Goal: Task Accomplishment & Management: Complete application form

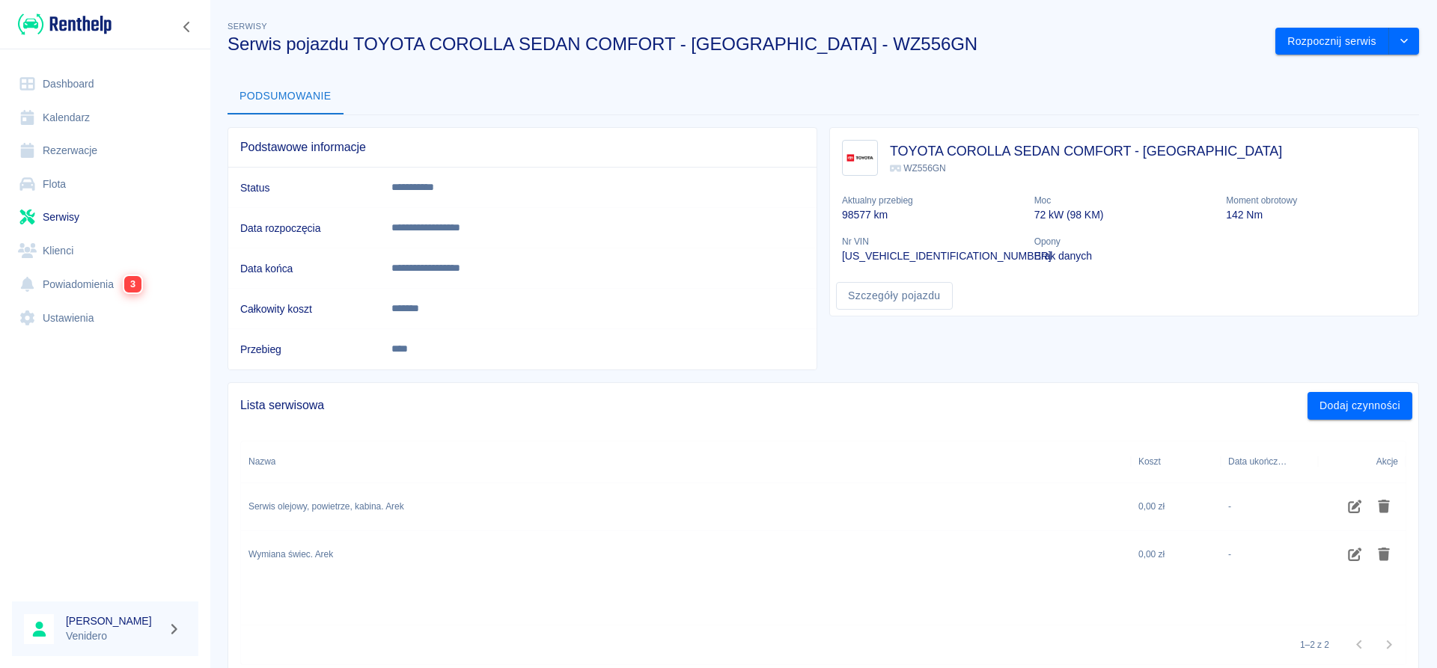
click at [74, 218] on link "Serwisy" at bounding box center [105, 218] width 186 height 34
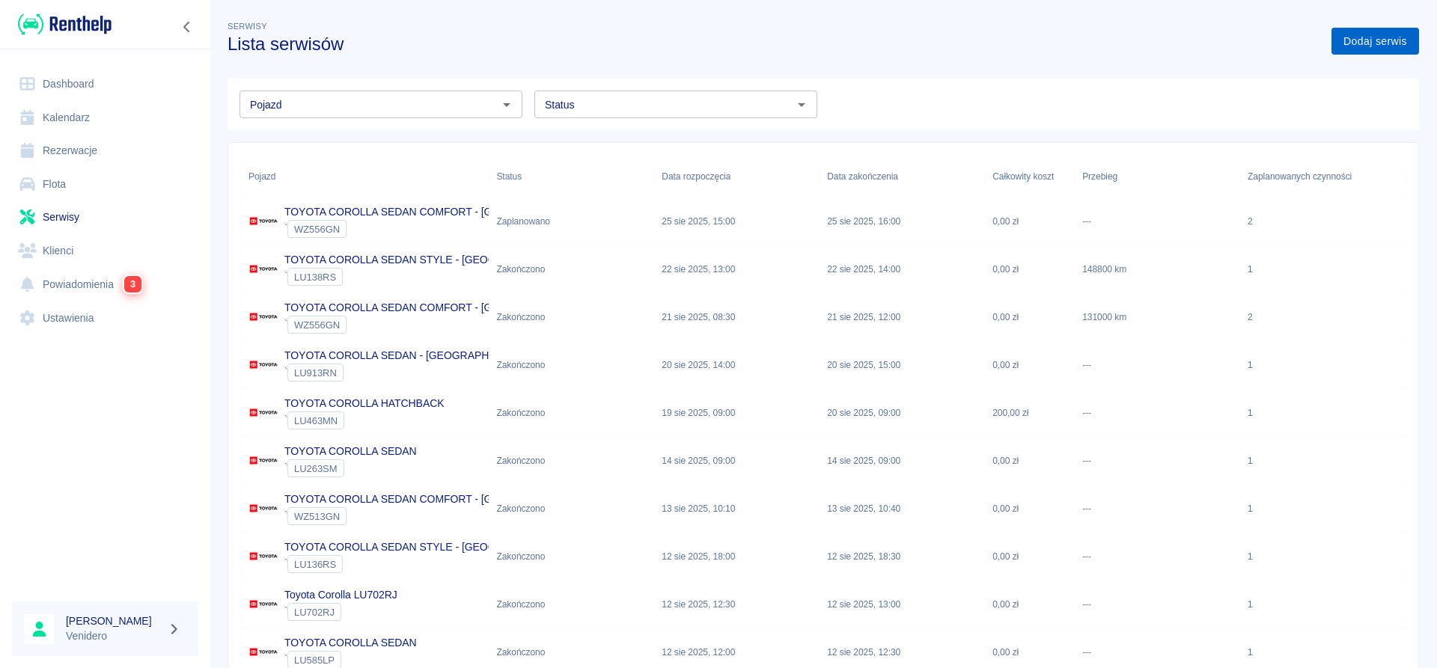
click at [1387, 34] on link "Dodaj serwis" at bounding box center [1375, 42] width 88 height 28
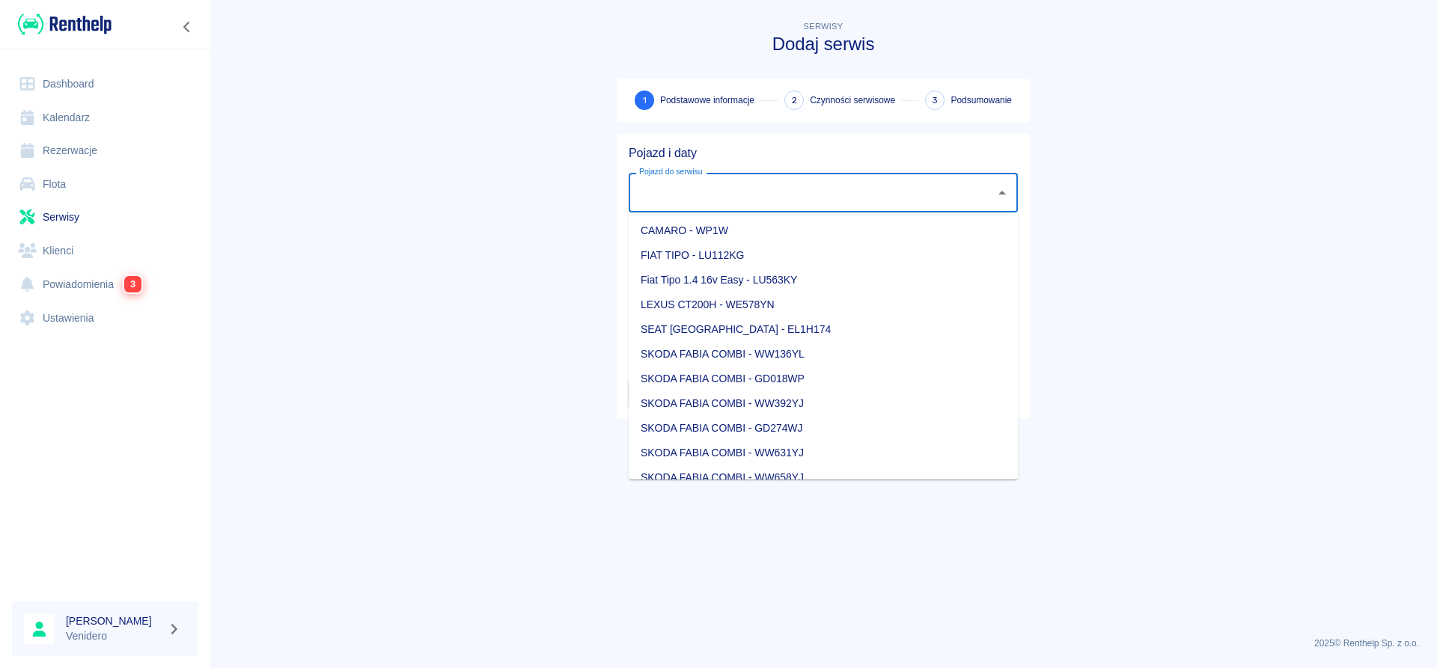
click at [730, 195] on input "Pojazd do serwisu" at bounding box center [811, 193] width 353 height 26
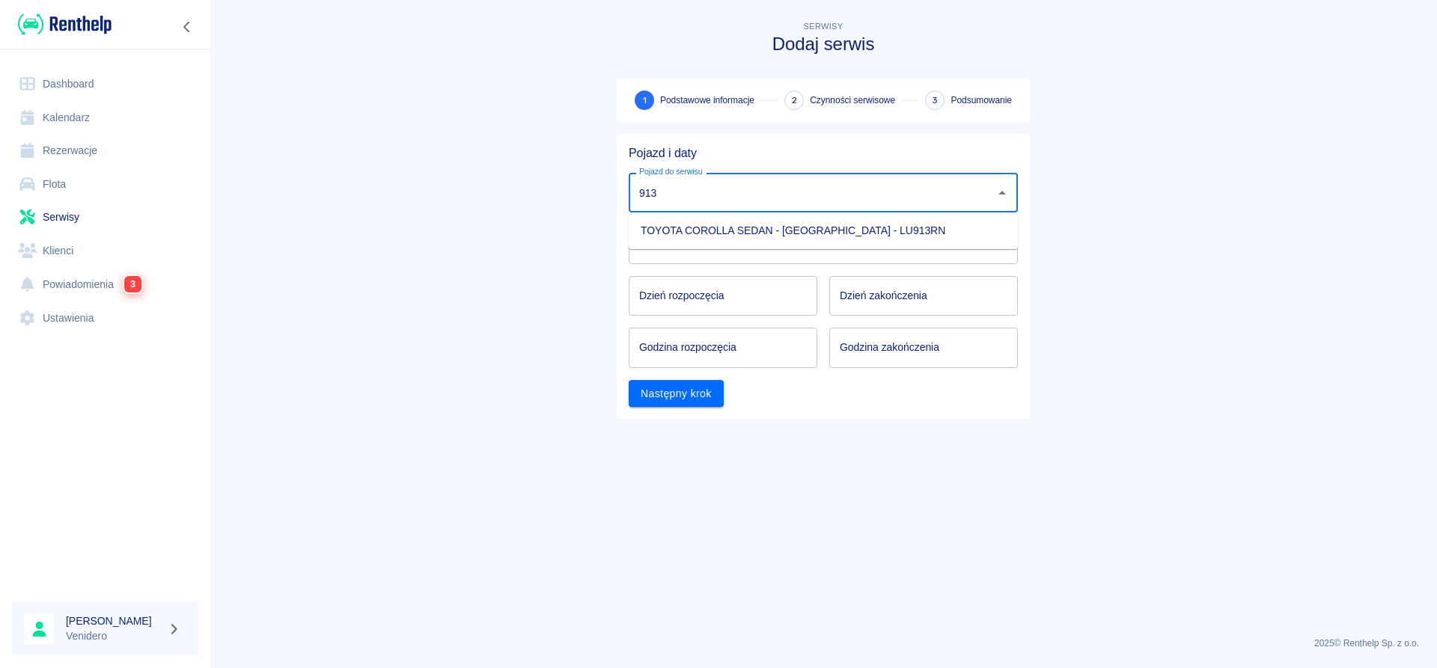
click at [732, 228] on li "TOYOTA COROLLA SEDAN - [GEOGRAPHIC_DATA] - LU913RN" at bounding box center [823, 231] width 389 height 25
type input "TOYOTA COROLLA SEDAN - [GEOGRAPHIC_DATA] - LU913RN"
click at [688, 294] on input "Dzień rozpoczęcia" at bounding box center [723, 296] width 189 height 40
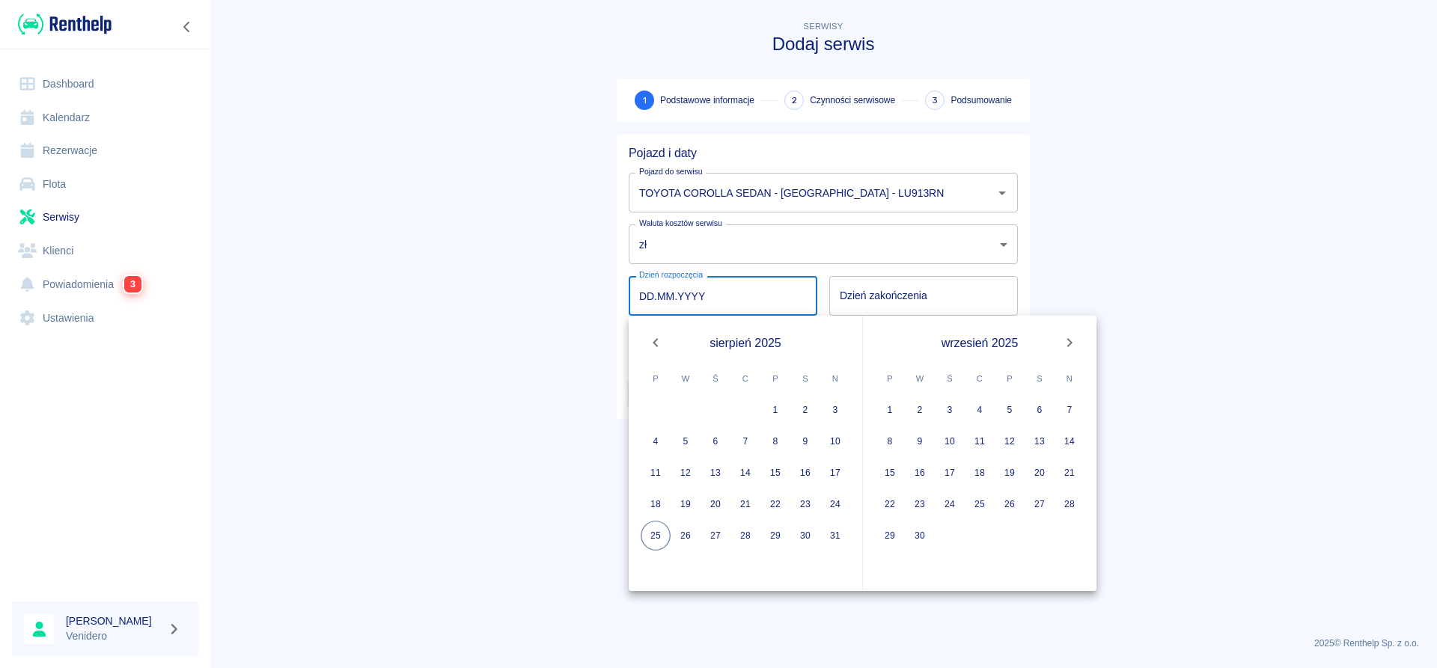
type input "DD.MM.YYYY"
click at [717, 537] on button "27" at bounding box center [715, 536] width 30 height 30
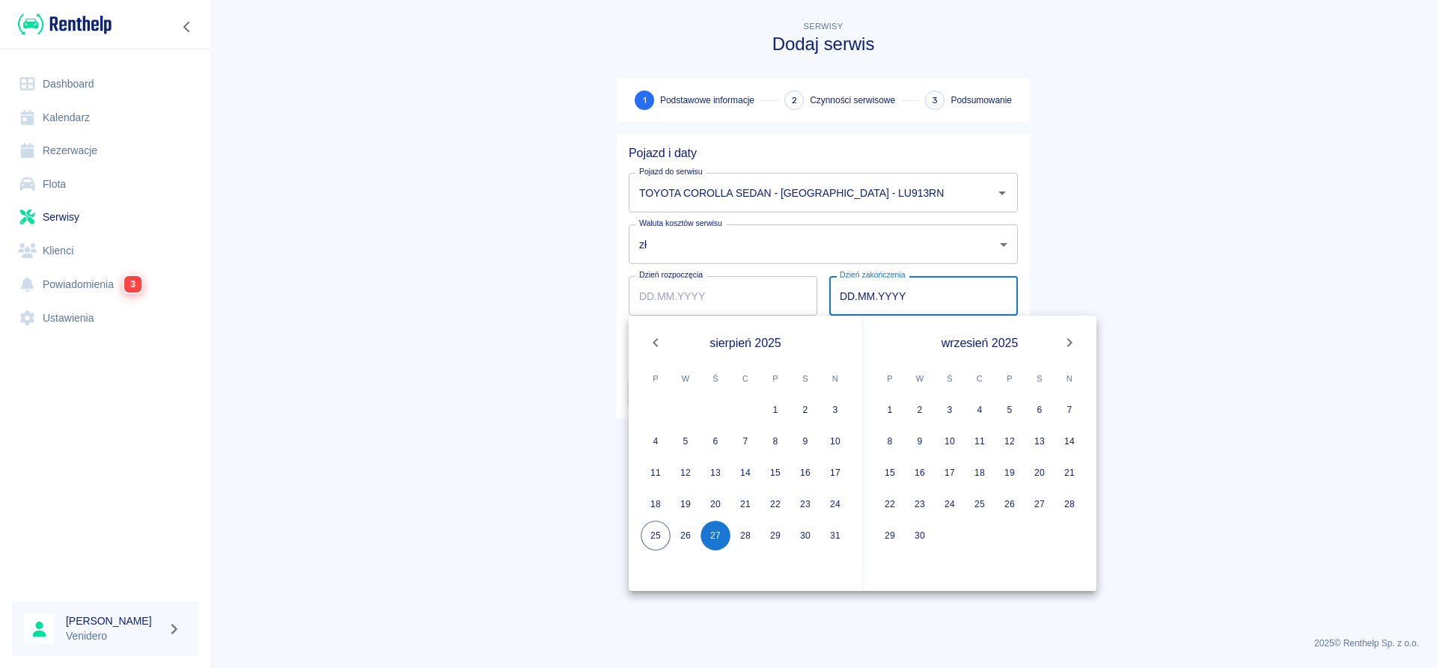
type input "[DATE]"
type input "DD.MM.YYYY"
click at [715, 540] on button "27" at bounding box center [715, 536] width 30 height 30
type input "[DATE]"
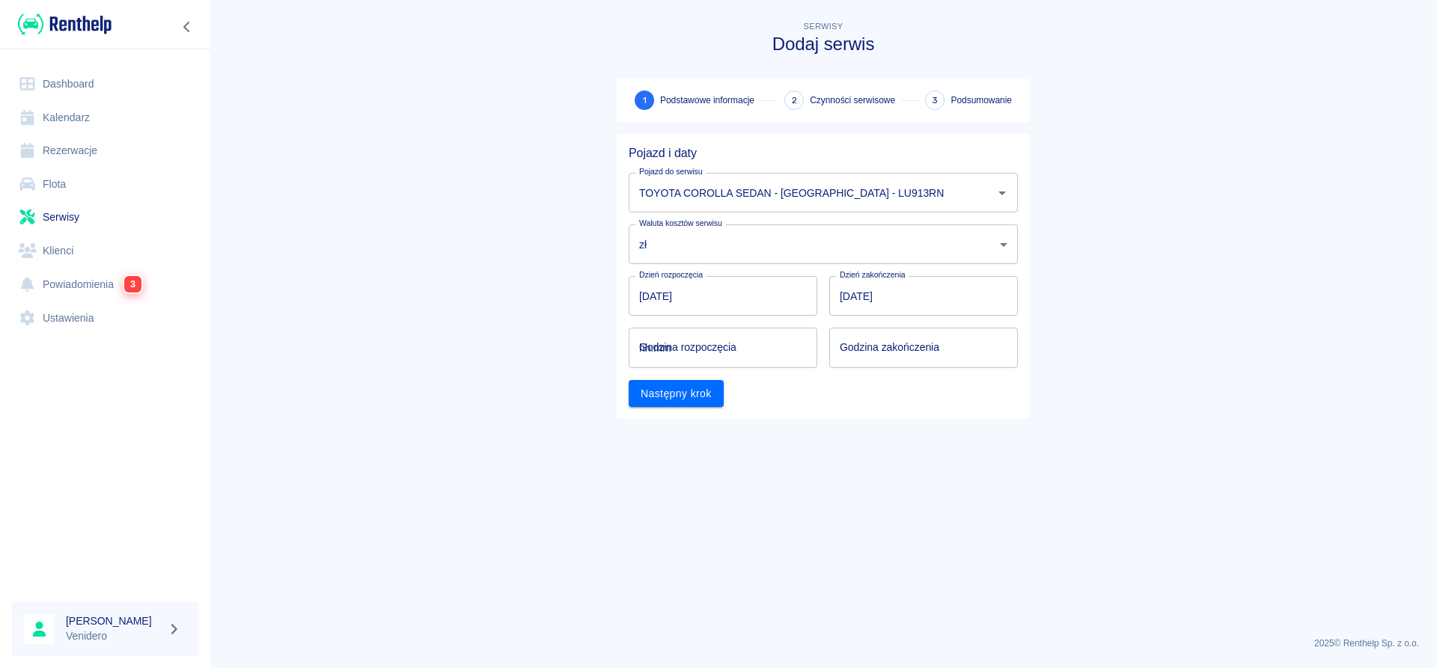
click at [667, 347] on input "hh:mm" at bounding box center [718, 348] width 178 height 40
type input "10:00"
click at [855, 343] on input "hh:mm" at bounding box center [918, 348] width 178 height 40
type input "11:00"
click at [712, 408] on div "Pojazd i daty Pojazd do serwisu TOYOTA COROLLA [GEOGRAPHIC_DATA] - [GEOGRAPHIC_…" at bounding box center [823, 276] width 413 height 285
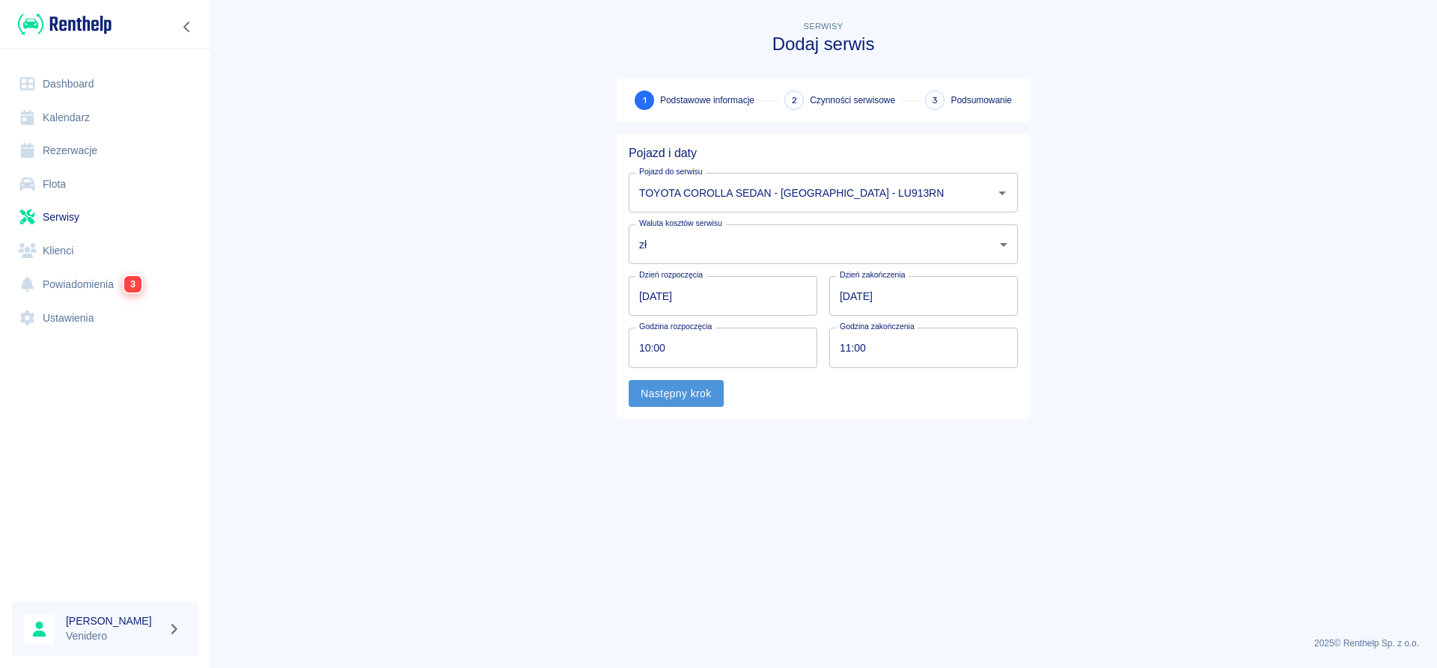
click at [709, 397] on button "Następny krok" at bounding box center [676, 394] width 95 height 28
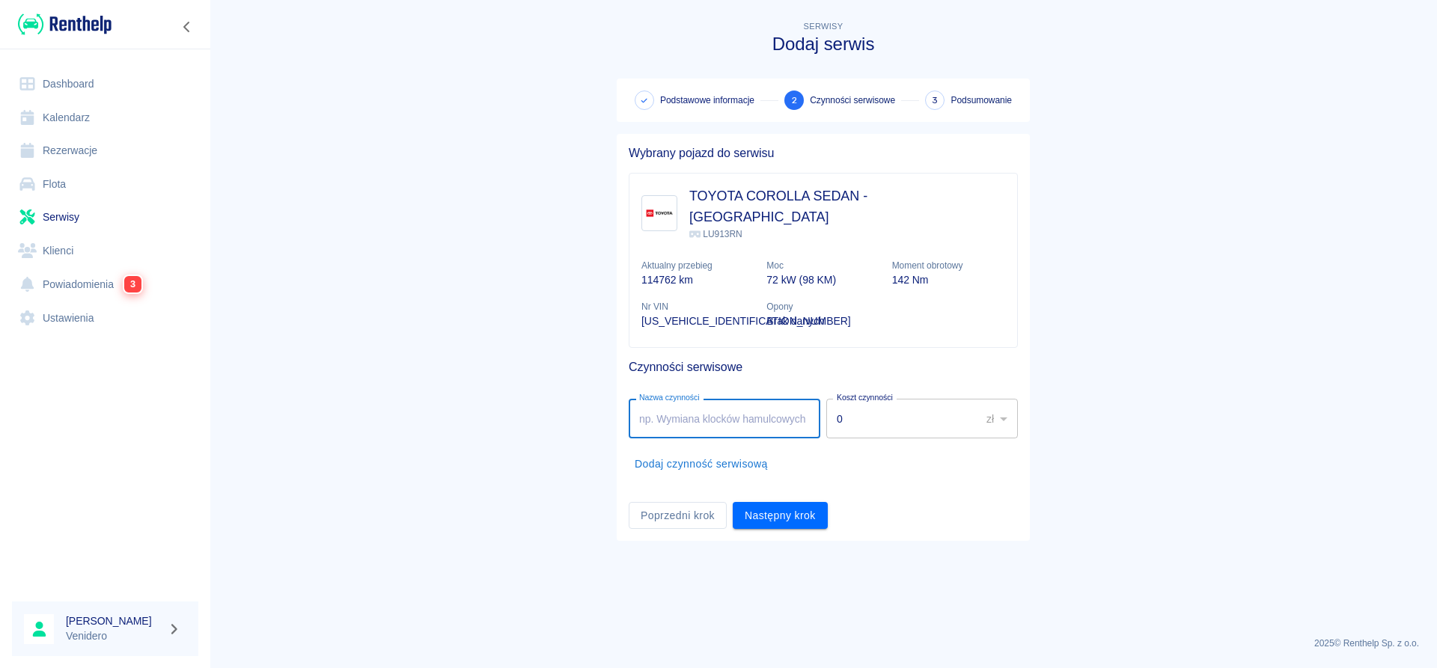
click at [691, 399] on input "Nazwa czynności" at bounding box center [725, 419] width 192 height 40
type input "Serwis gazowy. Fugazi."
click at [807, 502] on button "Następny krok" at bounding box center [780, 516] width 95 height 28
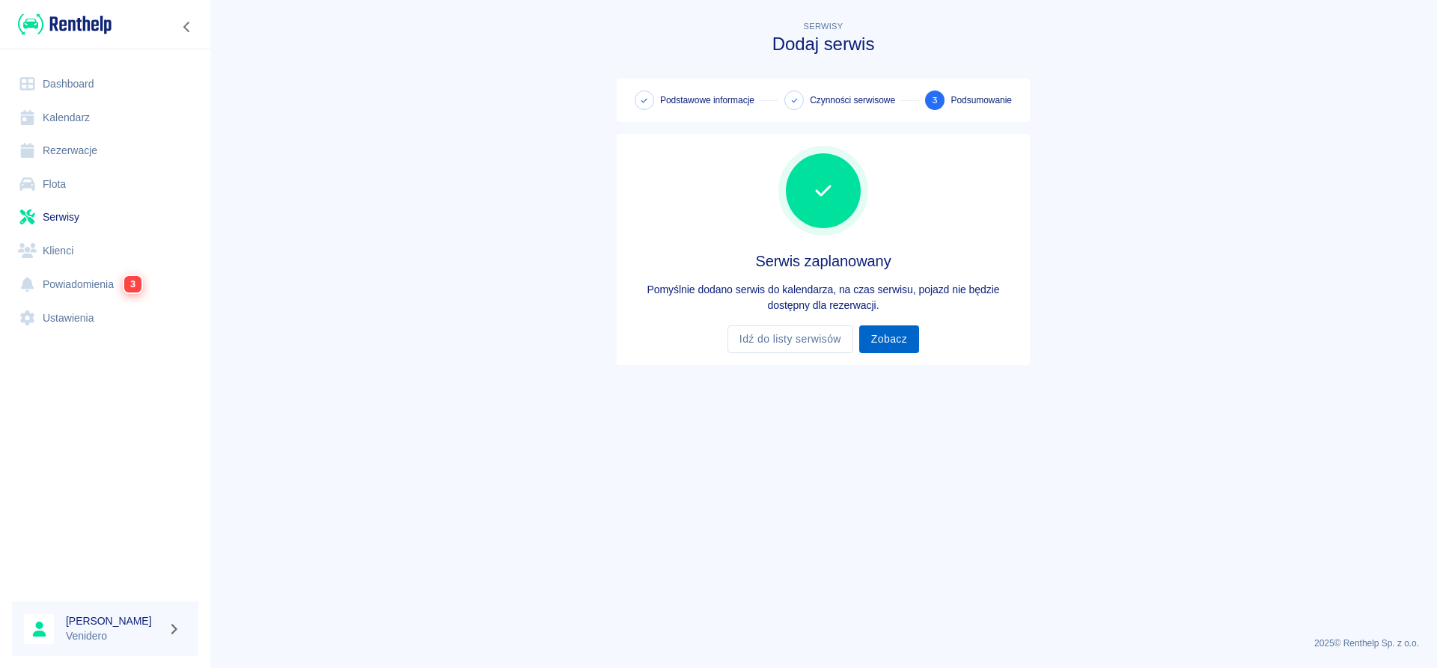
click at [887, 340] on link "Zobacz" at bounding box center [889, 340] width 60 height 28
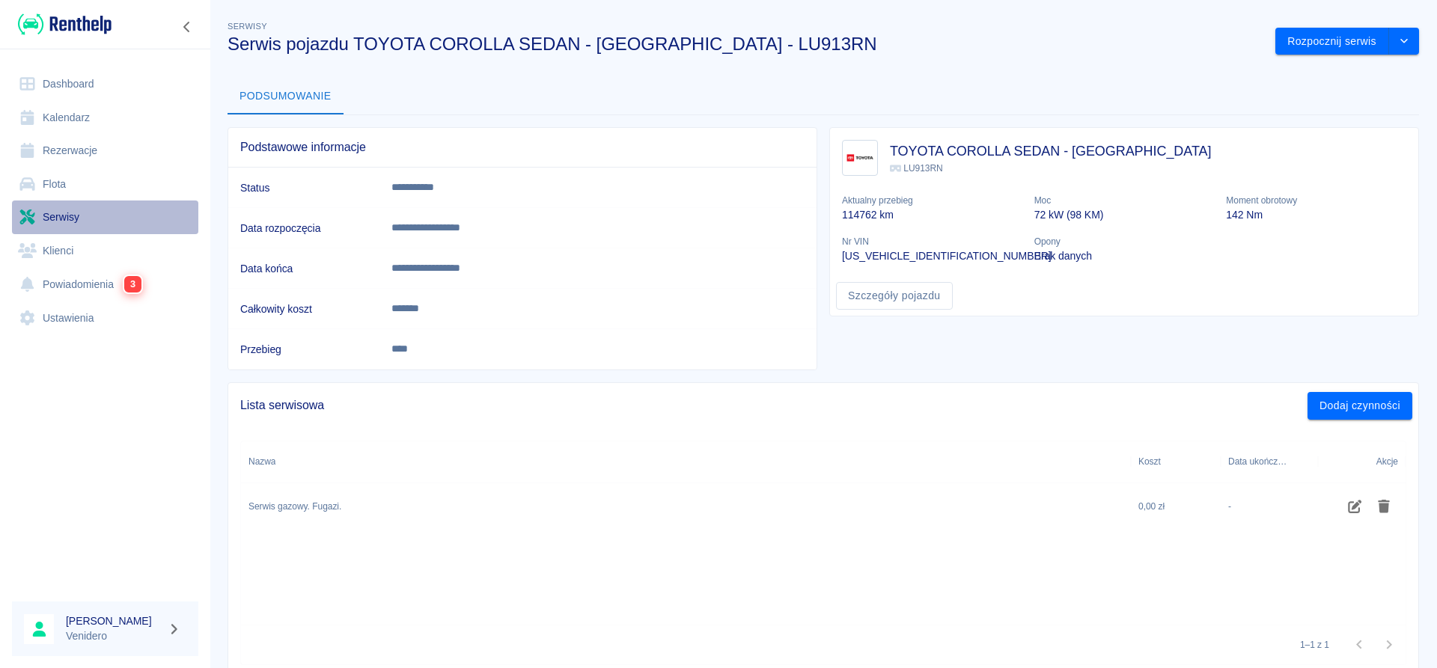
click at [58, 216] on link "Serwisy" at bounding box center [105, 218] width 186 height 34
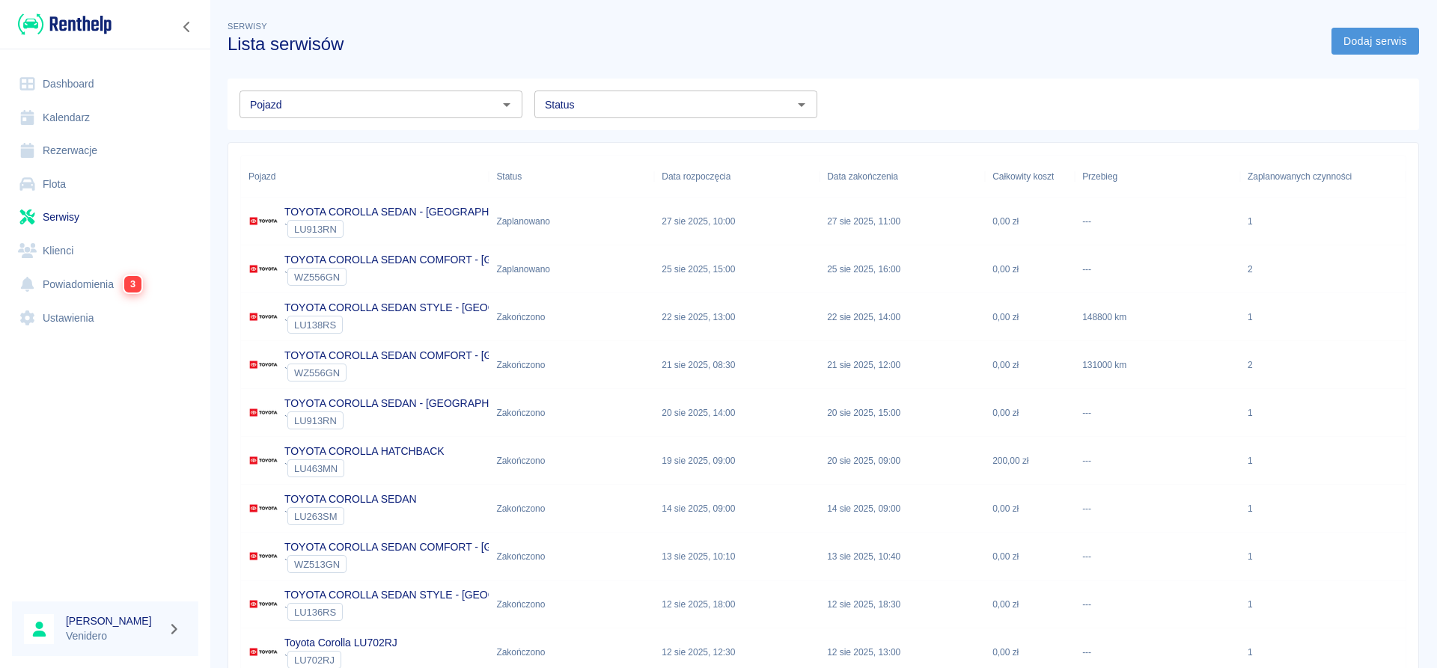
click at [1374, 29] on link "Dodaj serwis" at bounding box center [1375, 42] width 88 height 28
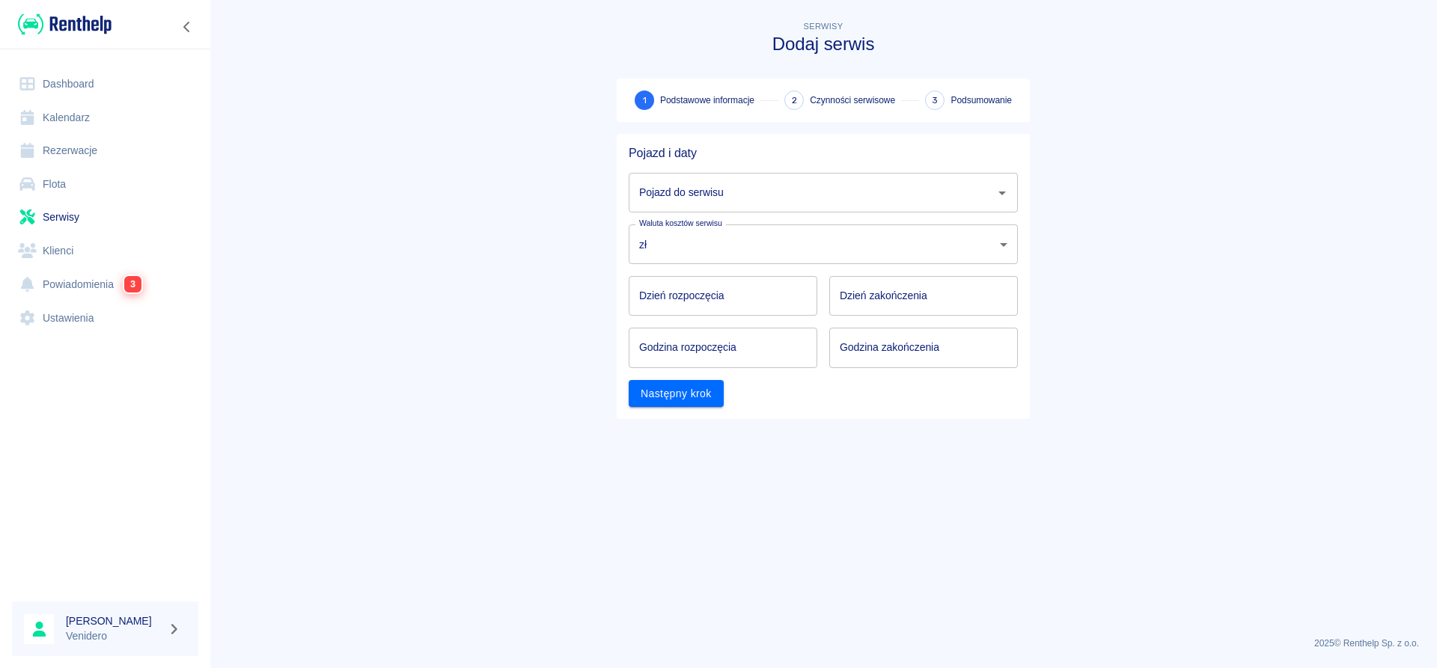
click at [731, 194] on input "Pojazd do serwisu" at bounding box center [811, 193] width 353 height 26
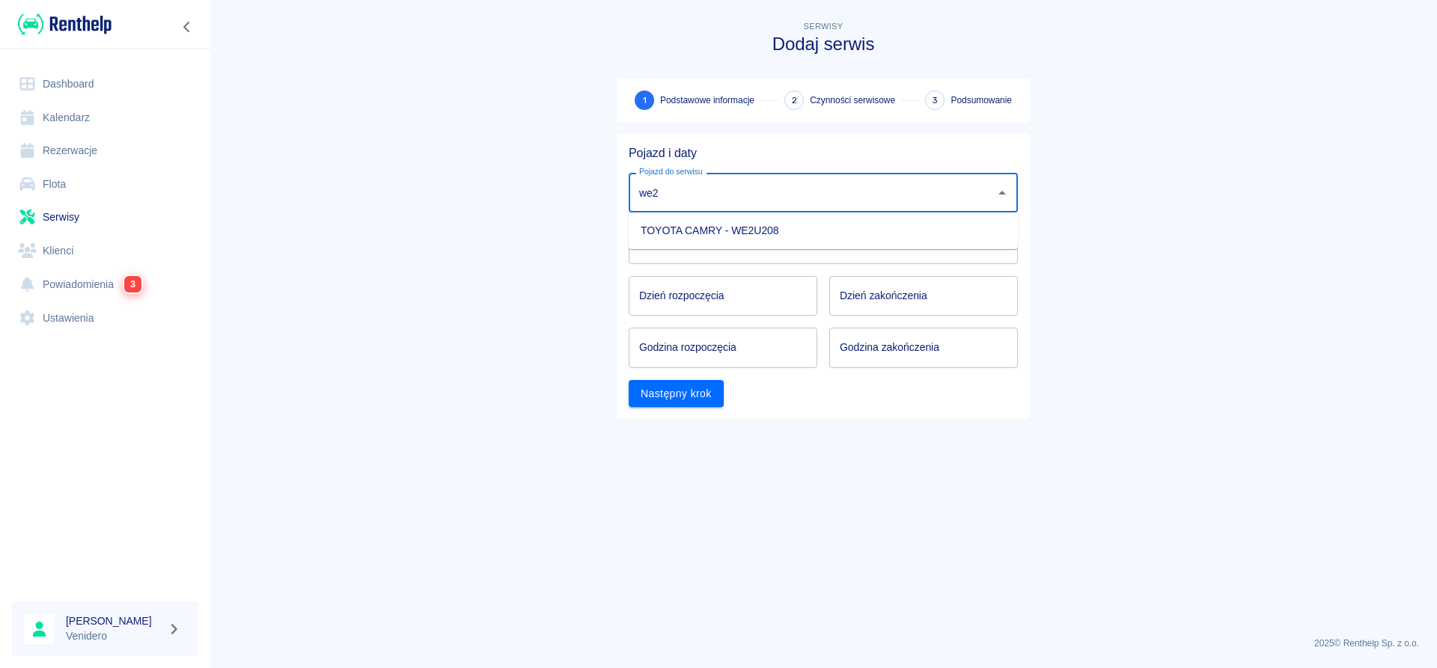
click at [707, 230] on li "TOYOTA CAMRY - WE2U208" at bounding box center [823, 231] width 389 height 25
type input "TOYOTA CAMRY - WE2U208"
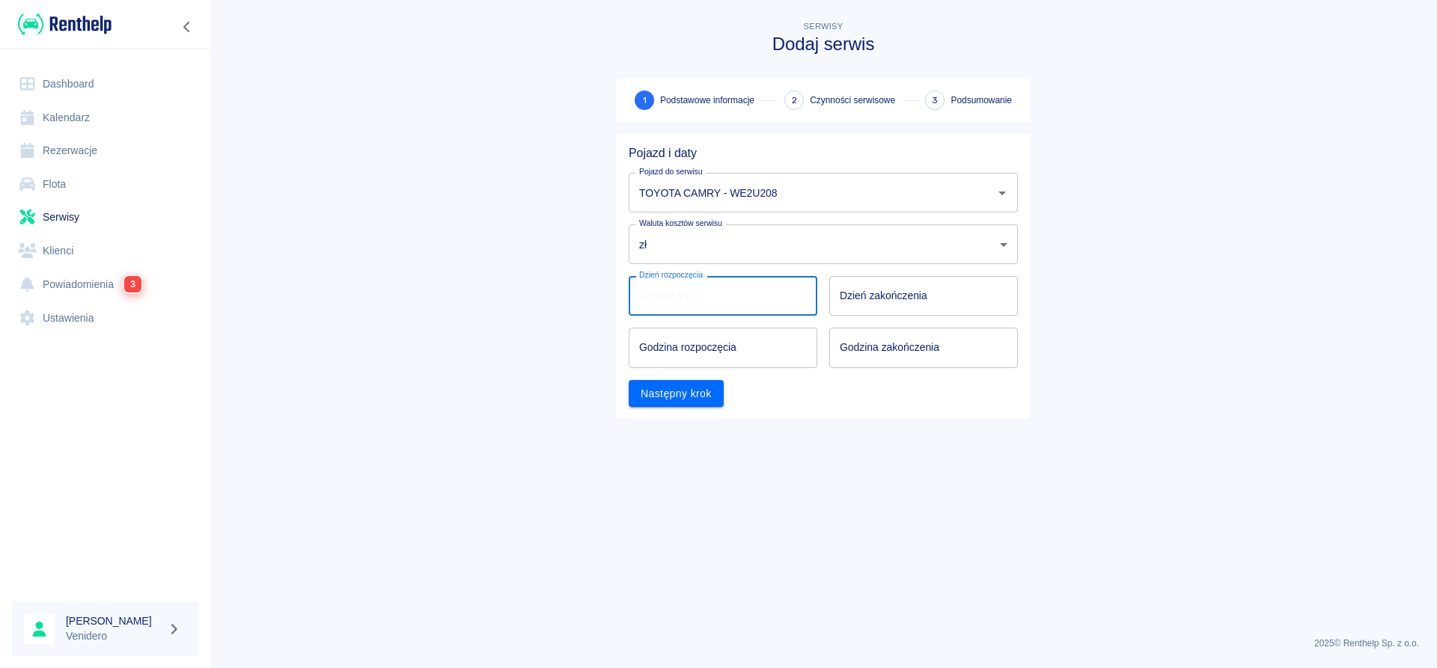
type input "DD.MM.YYYY"
click at [689, 289] on input "DD.MM.YYYY" at bounding box center [723, 296] width 189 height 40
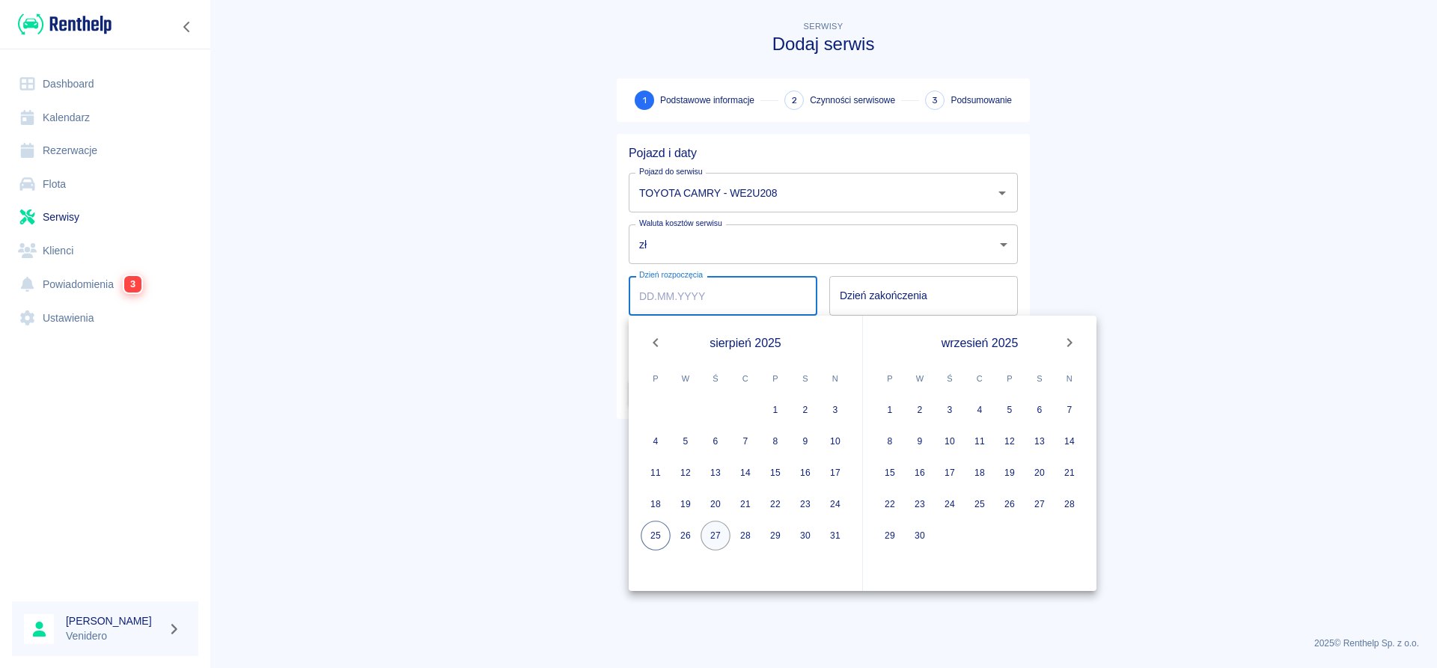
click at [712, 540] on button "27" at bounding box center [715, 536] width 30 height 30
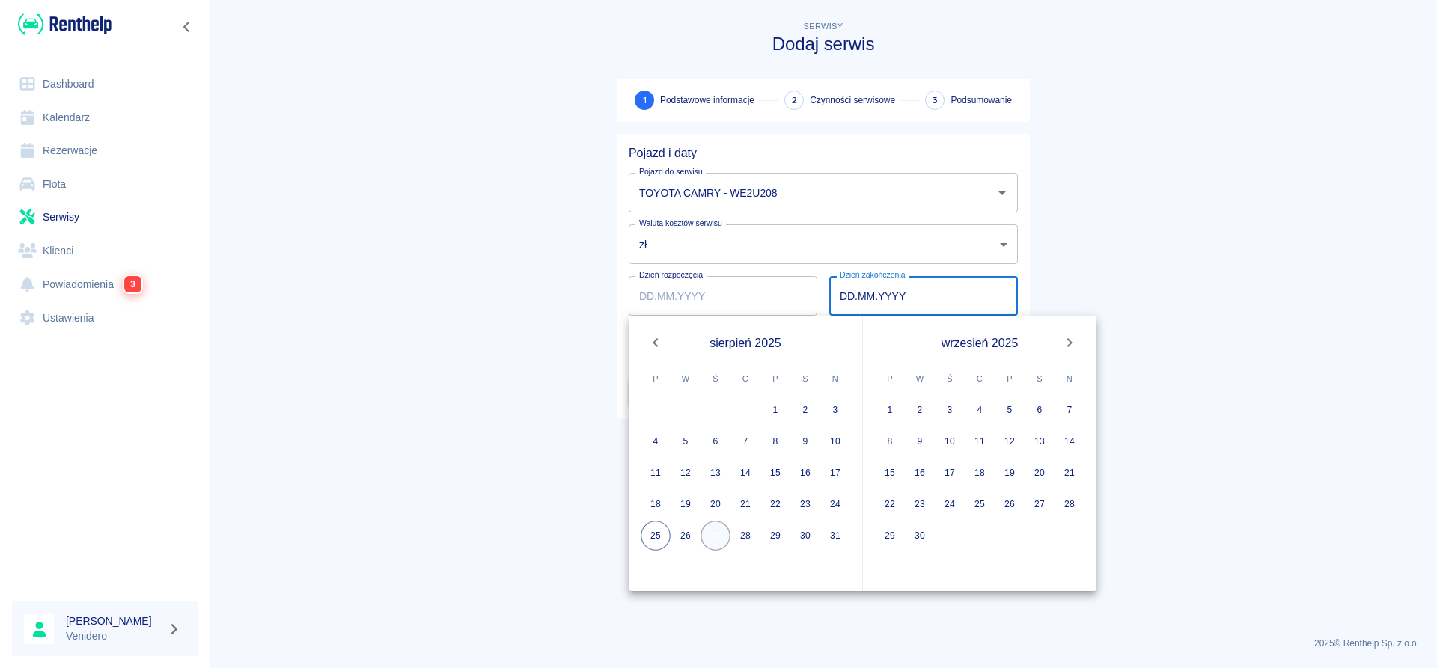
type input "[DATE]"
type input "DD.MM.YYYY"
click at [712, 540] on button "27" at bounding box center [715, 536] width 30 height 30
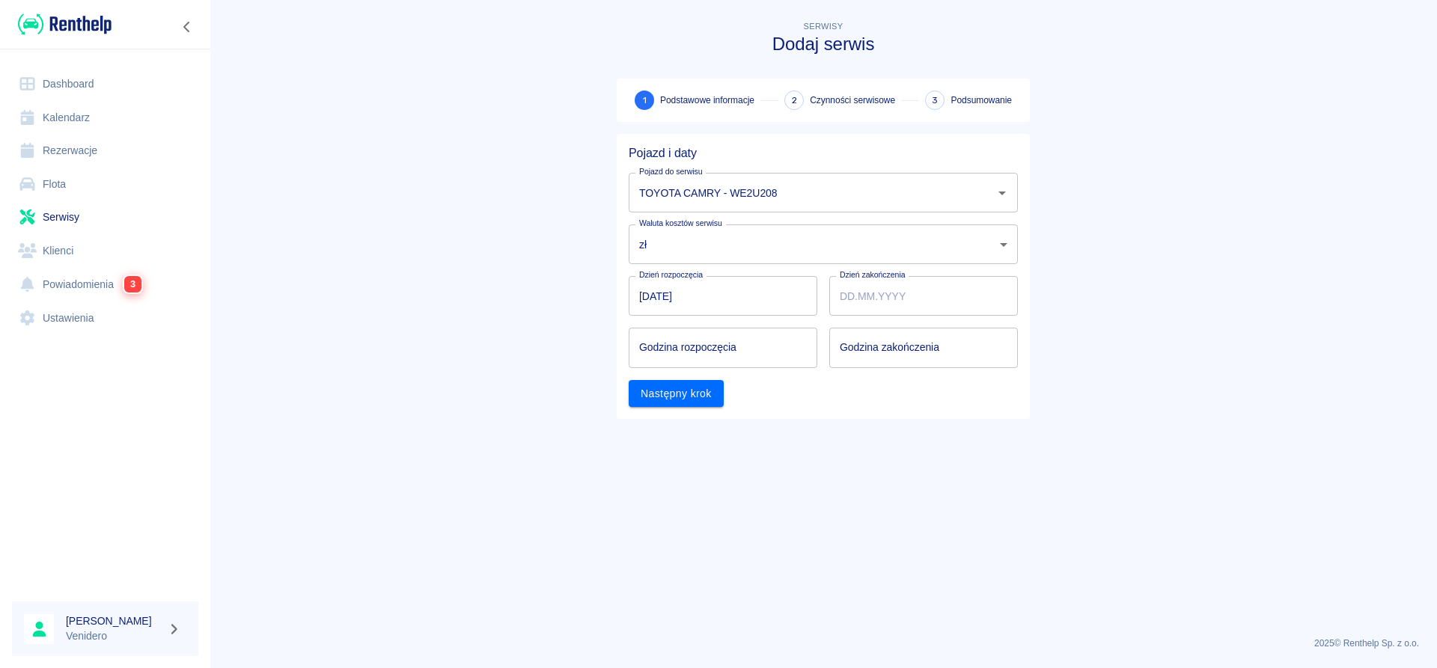
type input "[DATE]"
click at [674, 352] on input "hh:mm" at bounding box center [718, 348] width 178 height 40
type input "11:00"
click at [839, 344] on input "hh:mm" at bounding box center [918, 348] width 178 height 40
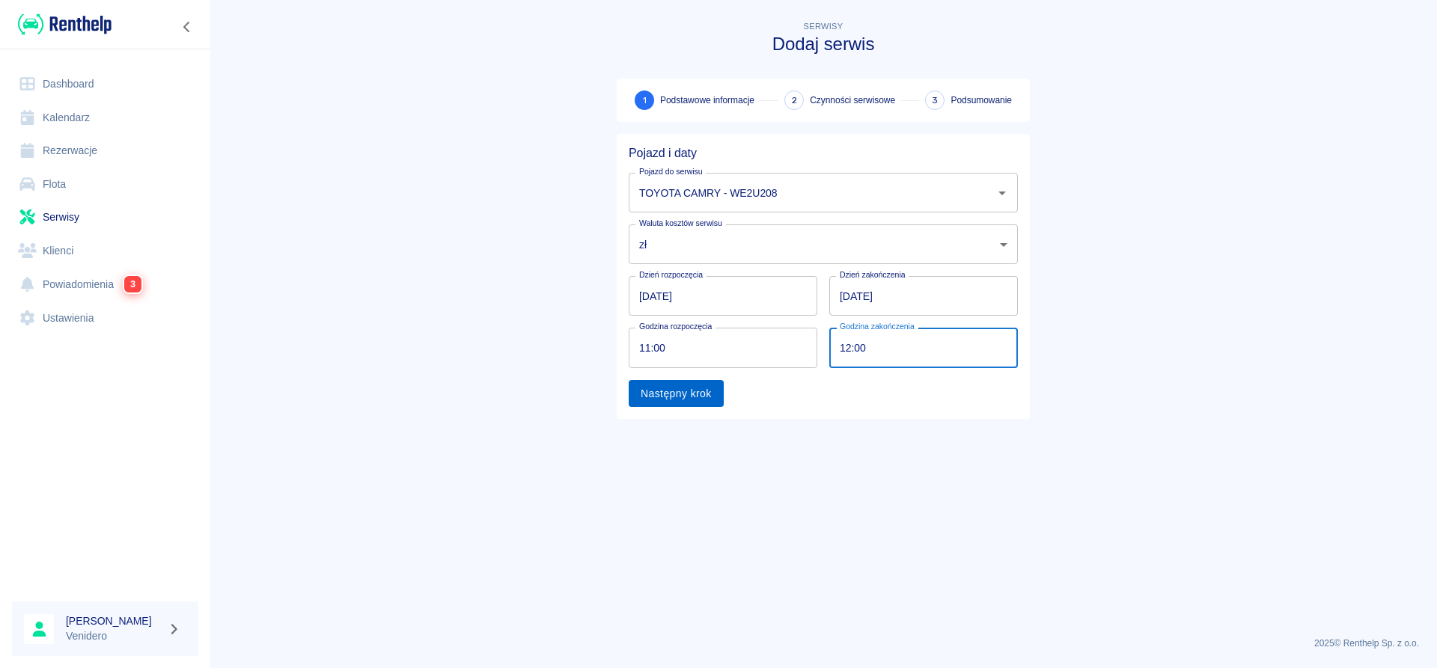
type input "12:00"
click at [697, 387] on button "Następny krok" at bounding box center [676, 394] width 95 height 28
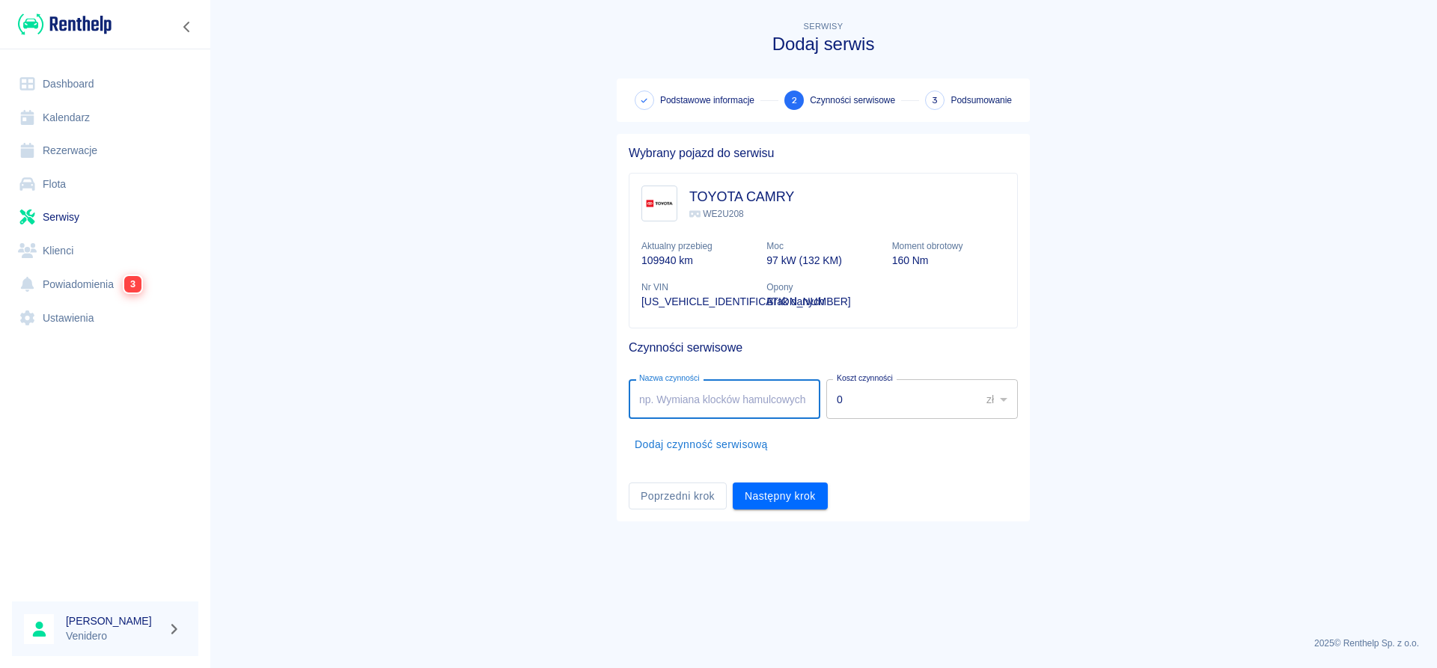
click at [727, 393] on input "Nazwa czynności" at bounding box center [725, 399] width 192 height 40
type input "Serwis gazowy. Fugazi."
click at [786, 498] on button "Następny krok" at bounding box center [780, 497] width 95 height 28
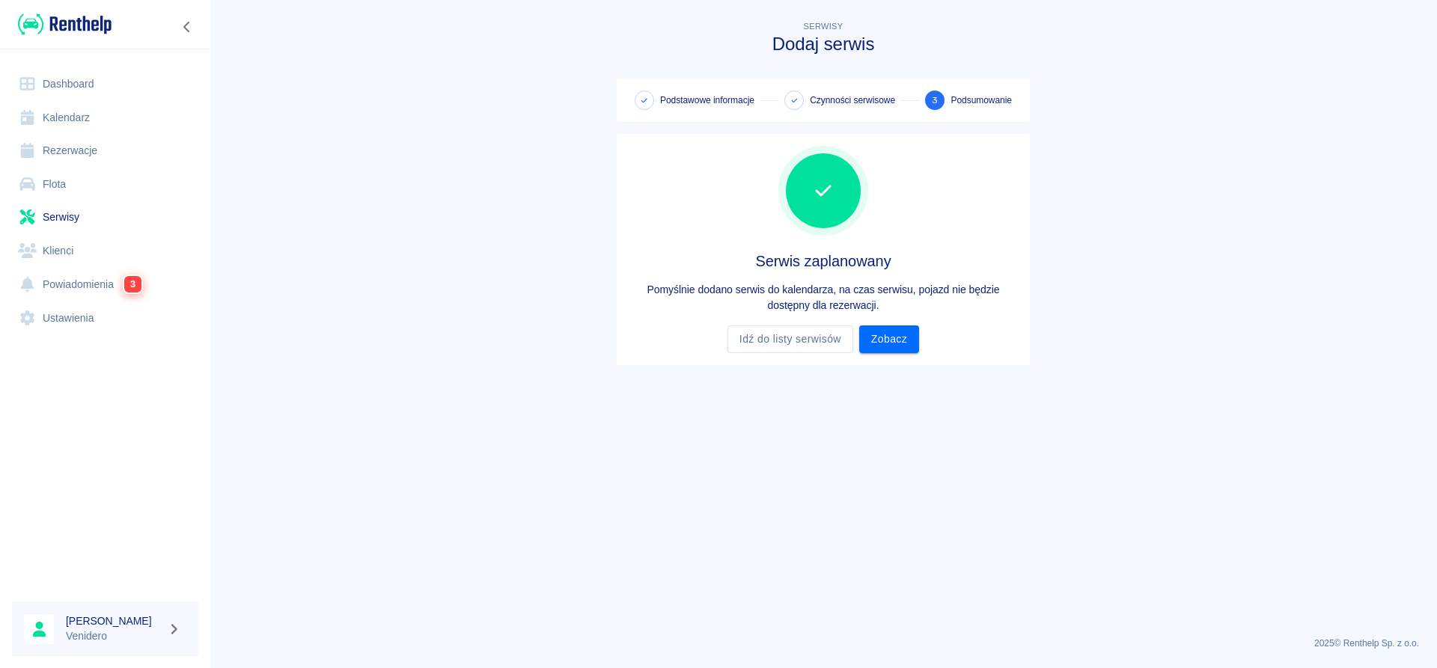
click at [69, 220] on link "Serwisy" at bounding box center [105, 218] width 186 height 34
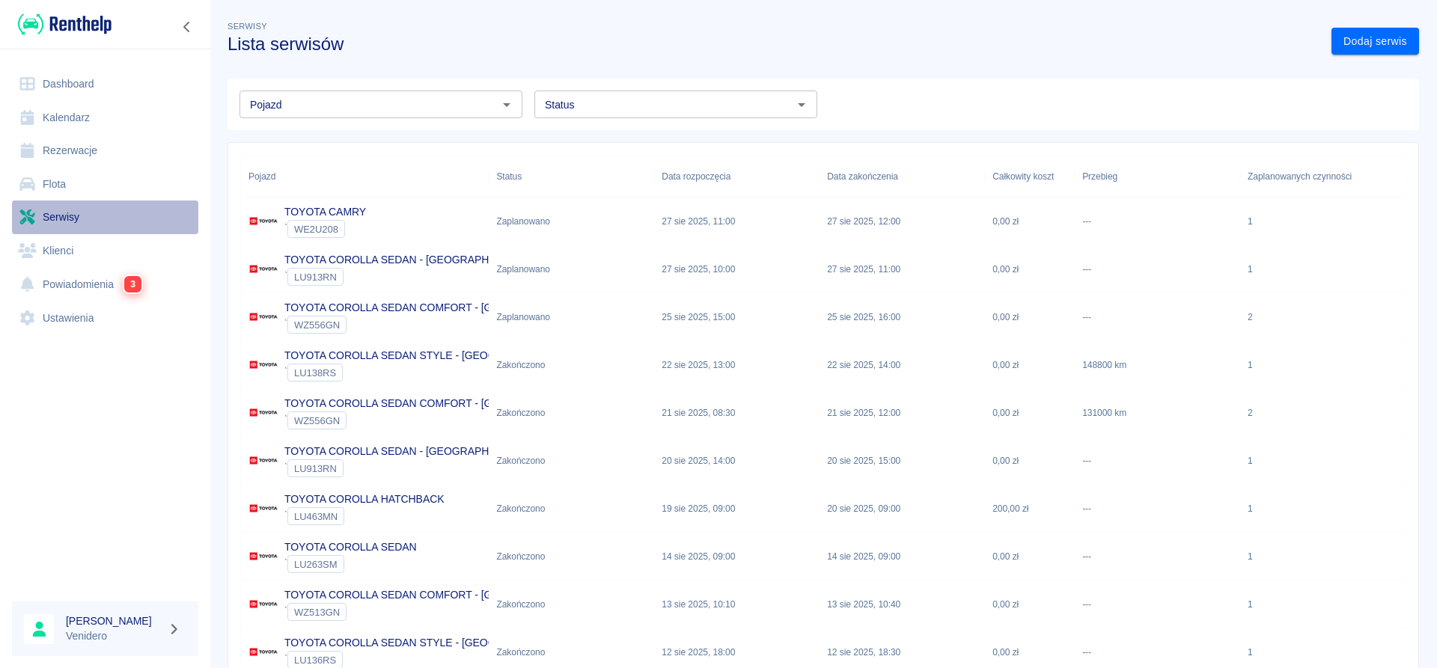
click at [77, 218] on link "Serwisy" at bounding box center [105, 218] width 186 height 34
click at [1370, 41] on link "Dodaj serwis" at bounding box center [1375, 42] width 88 height 28
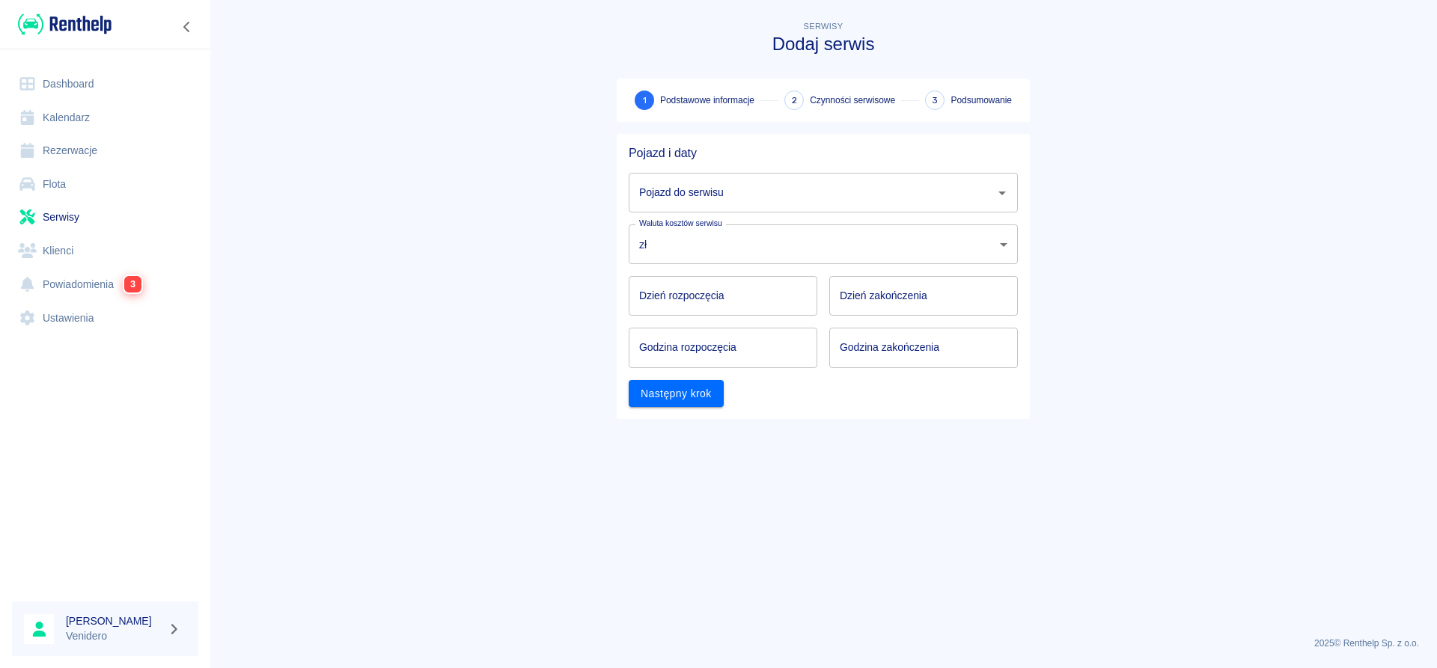
click at [908, 192] on input "Pojazd do serwisu" at bounding box center [811, 193] width 353 height 26
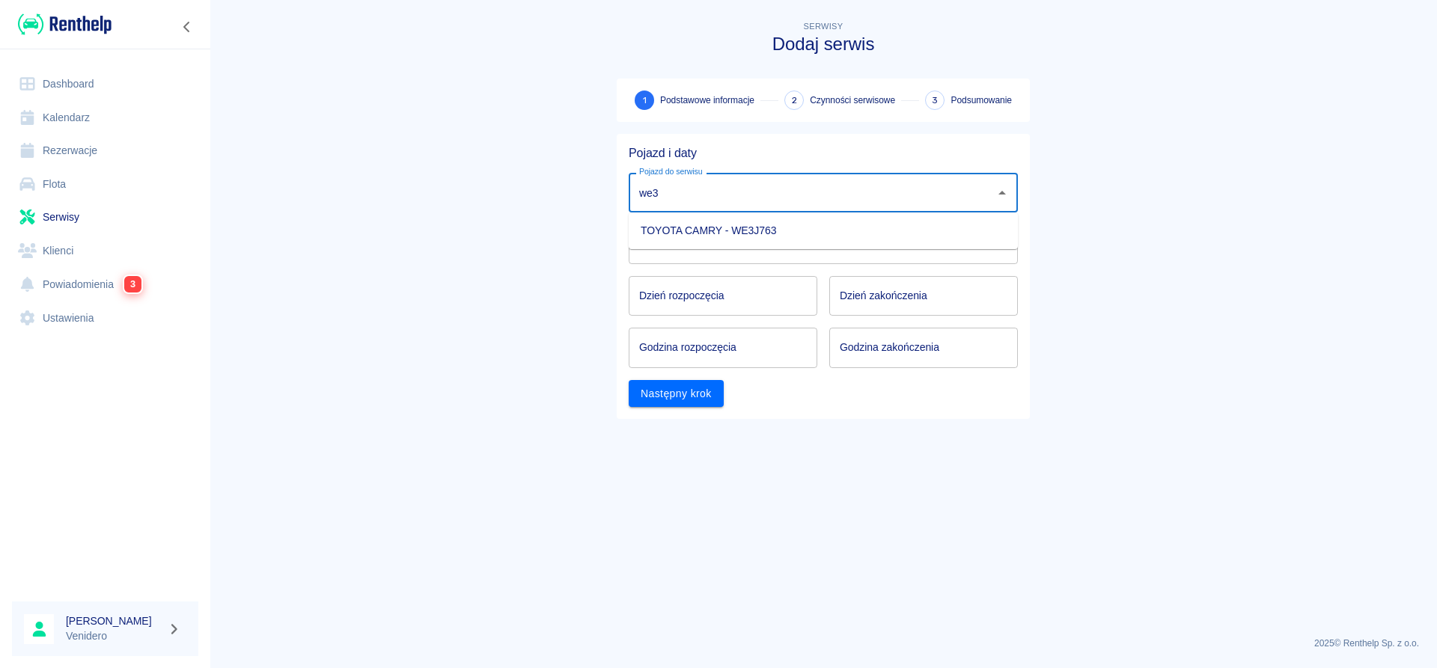
click at [790, 237] on li "TOYOTA CAMRY - WE3J763" at bounding box center [823, 231] width 389 height 25
type input "TOYOTA CAMRY - WE3J763"
type input "DD.MM.YYYY"
click at [717, 308] on input "DD.MM.YYYY" at bounding box center [723, 296] width 189 height 40
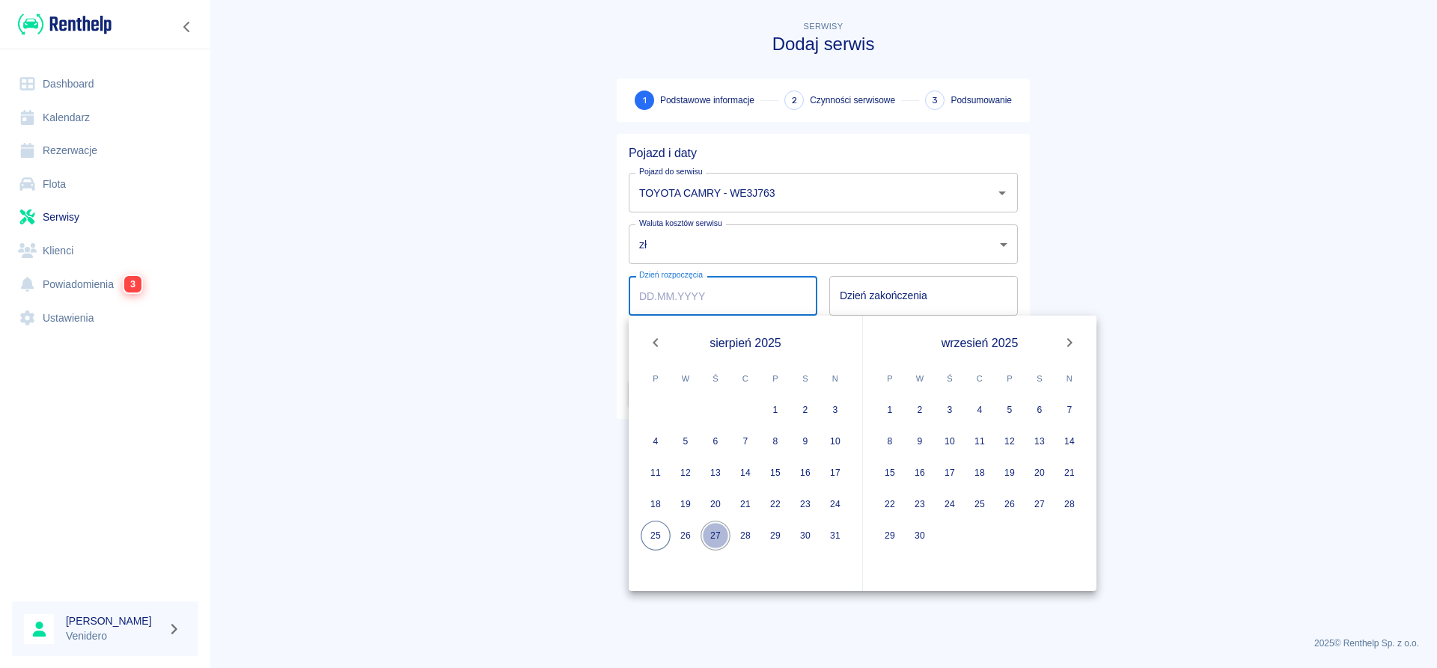
click at [709, 534] on button "27" at bounding box center [715, 536] width 30 height 30
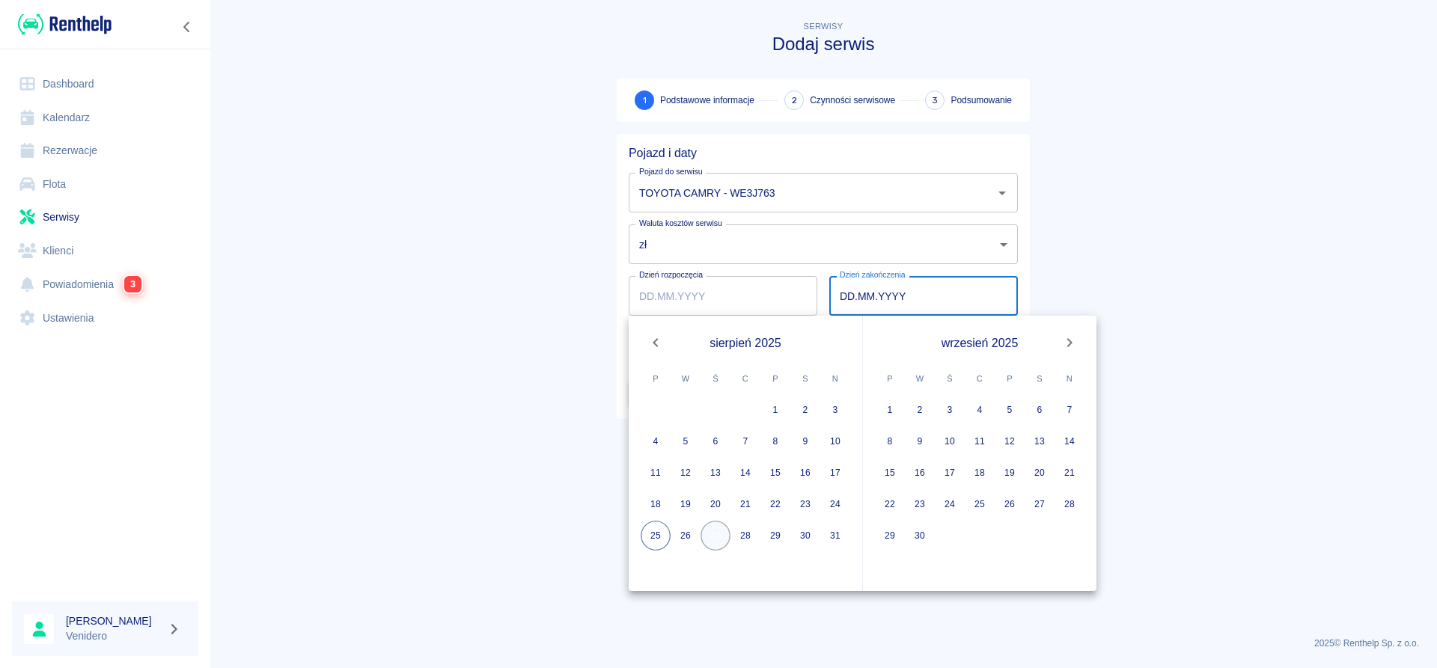
type input "[DATE]"
type input "DD.MM.YYYY"
click at [710, 541] on button "27" at bounding box center [715, 536] width 30 height 30
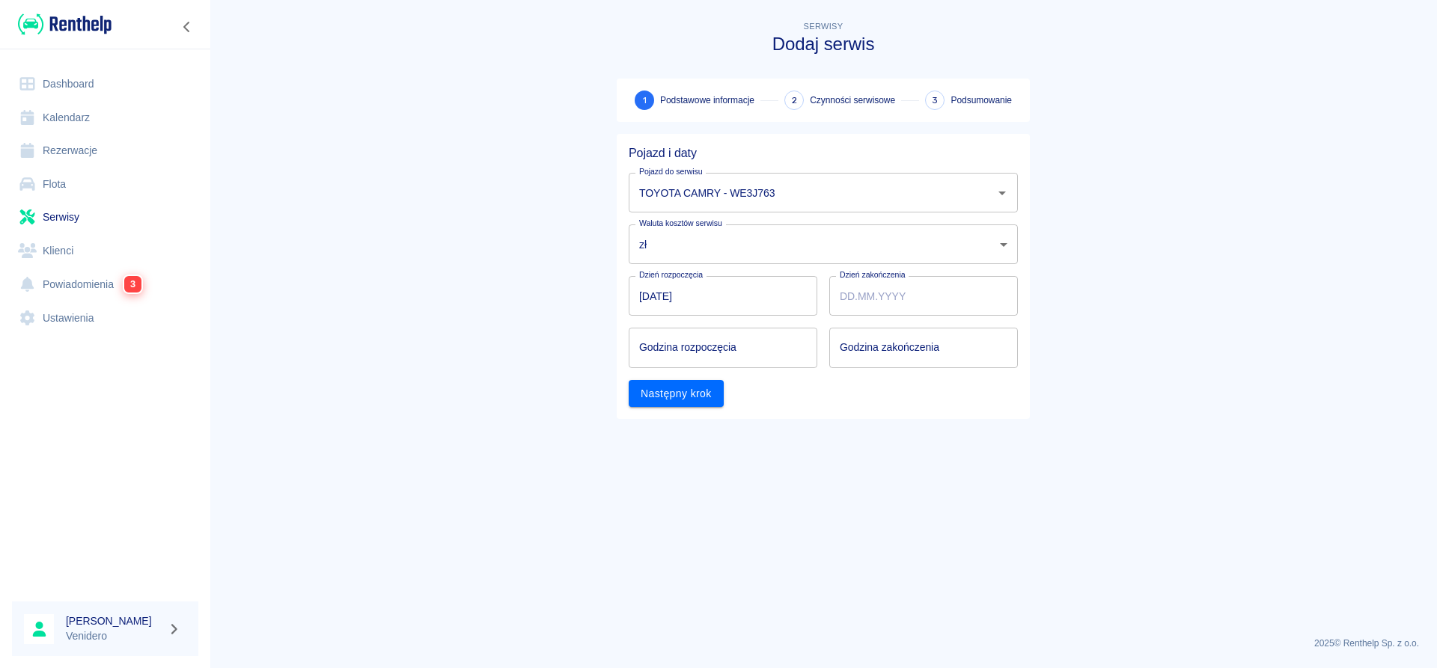
type input "[DATE]"
click at [672, 356] on input "hh:mm" at bounding box center [718, 348] width 178 height 40
type input "13:00"
click at [871, 341] on input "hh:mm" at bounding box center [918, 348] width 178 height 40
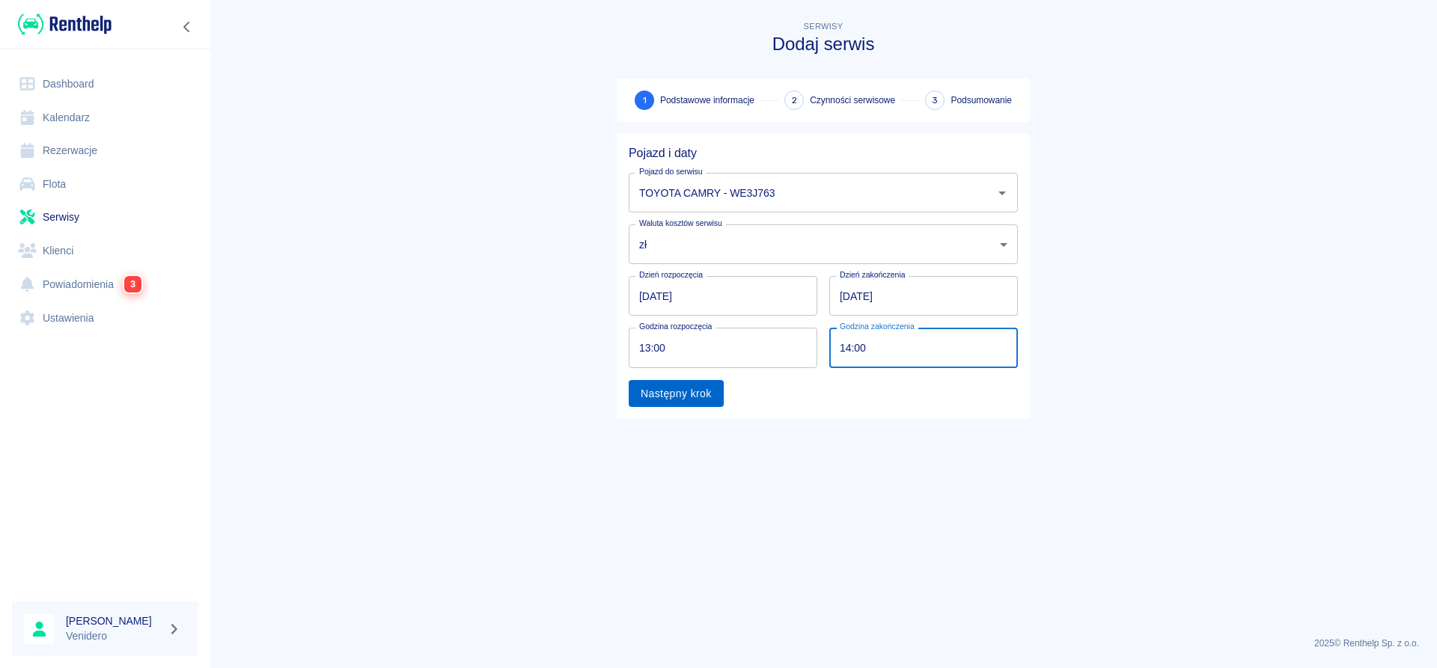
type input "14:00"
click at [675, 395] on button "Następny krok" at bounding box center [676, 394] width 95 height 28
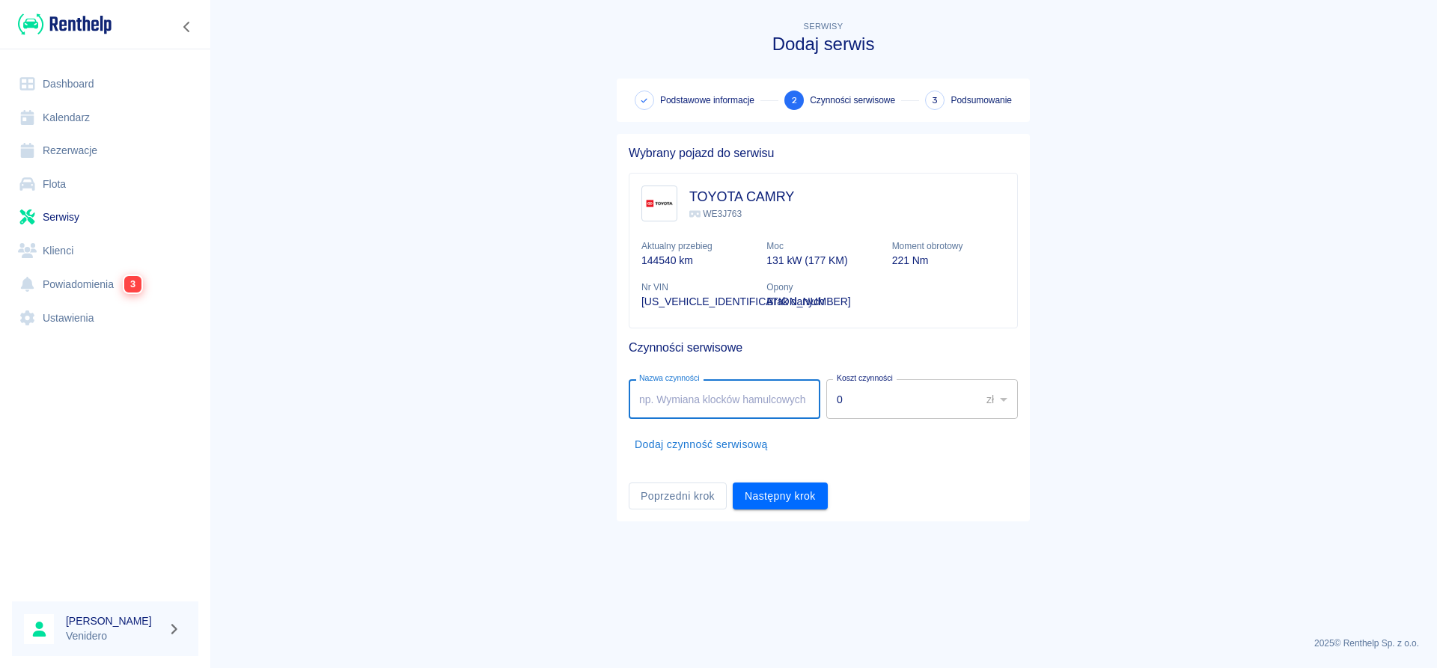
click at [727, 408] on input "Nazwa czynności" at bounding box center [725, 399] width 192 height 40
type input "e"
type input "Serwis gazowy. Fugazi."
click at [775, 492] on button "Następny krok" at bounding box center [780, 497] width 95 height 28
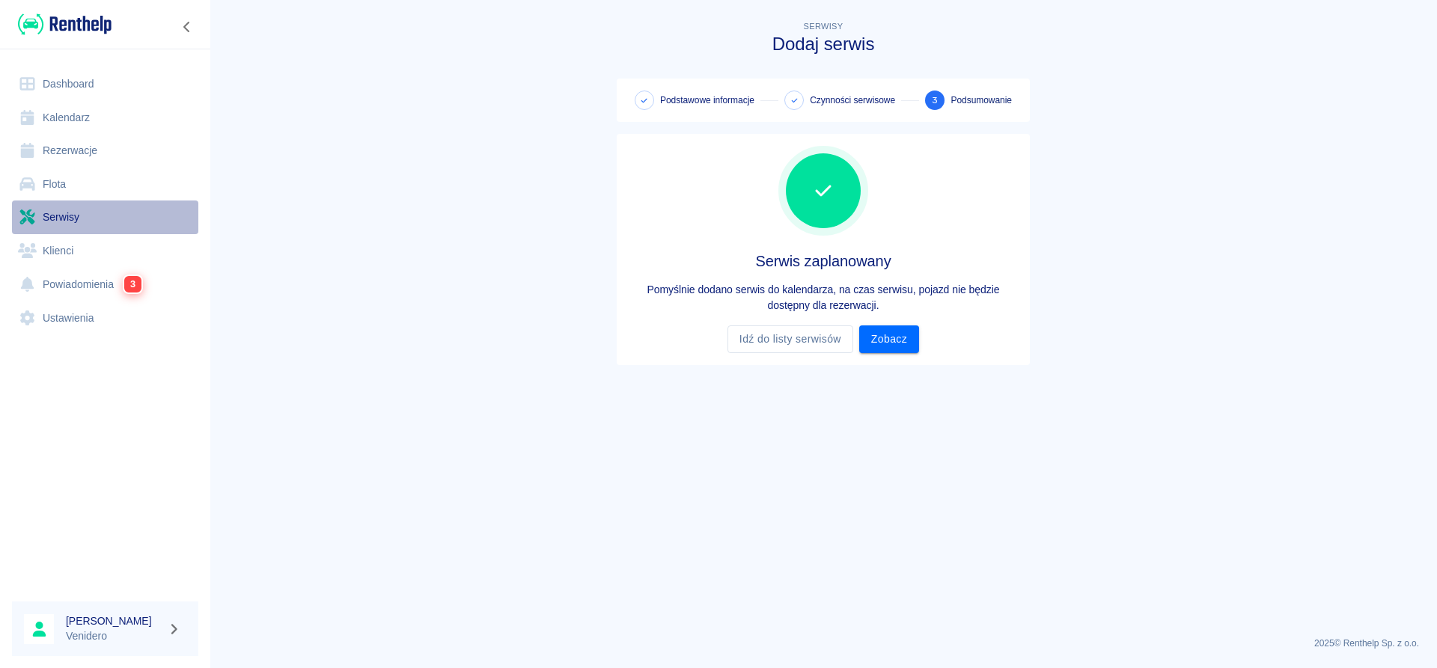
click at [65, 218] on link "Serwisy" at bounding box center [105, 218] width 186 height 34
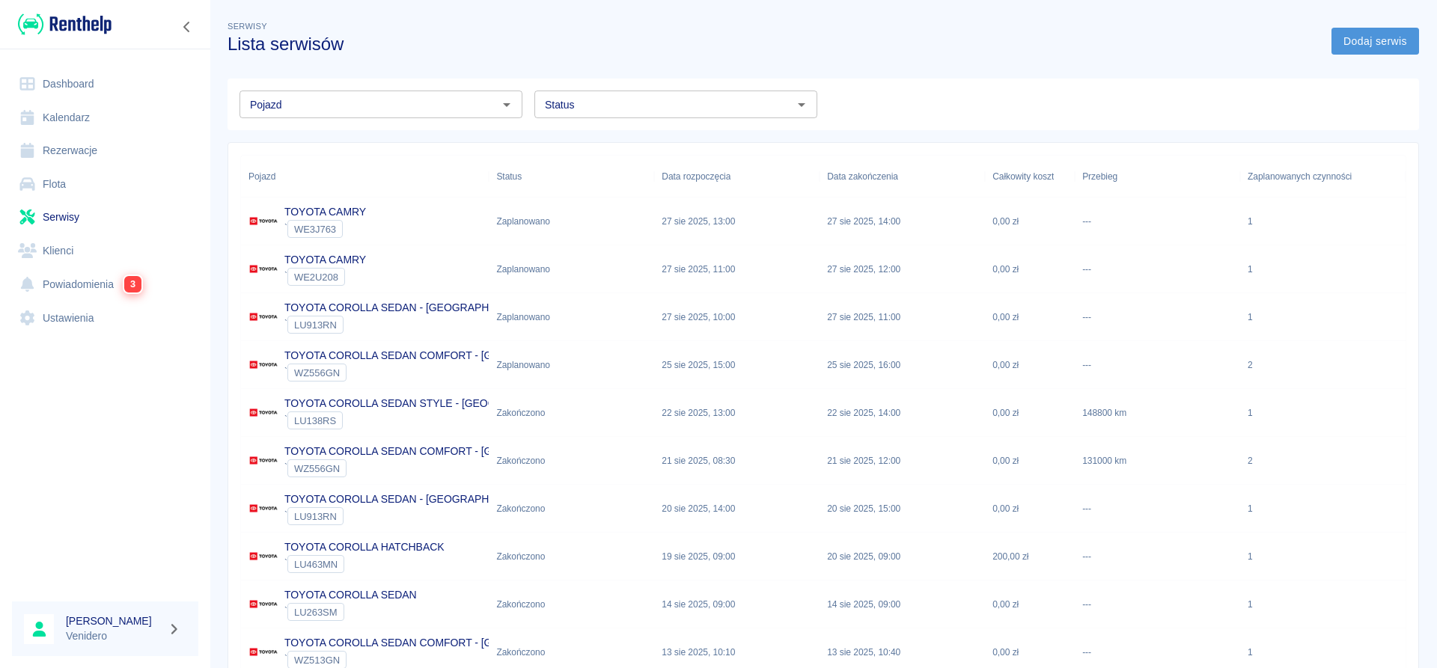
click at [1393, 49] on link "Dodaj serwis" at bounding box center [1375, 42] width 88 height 28
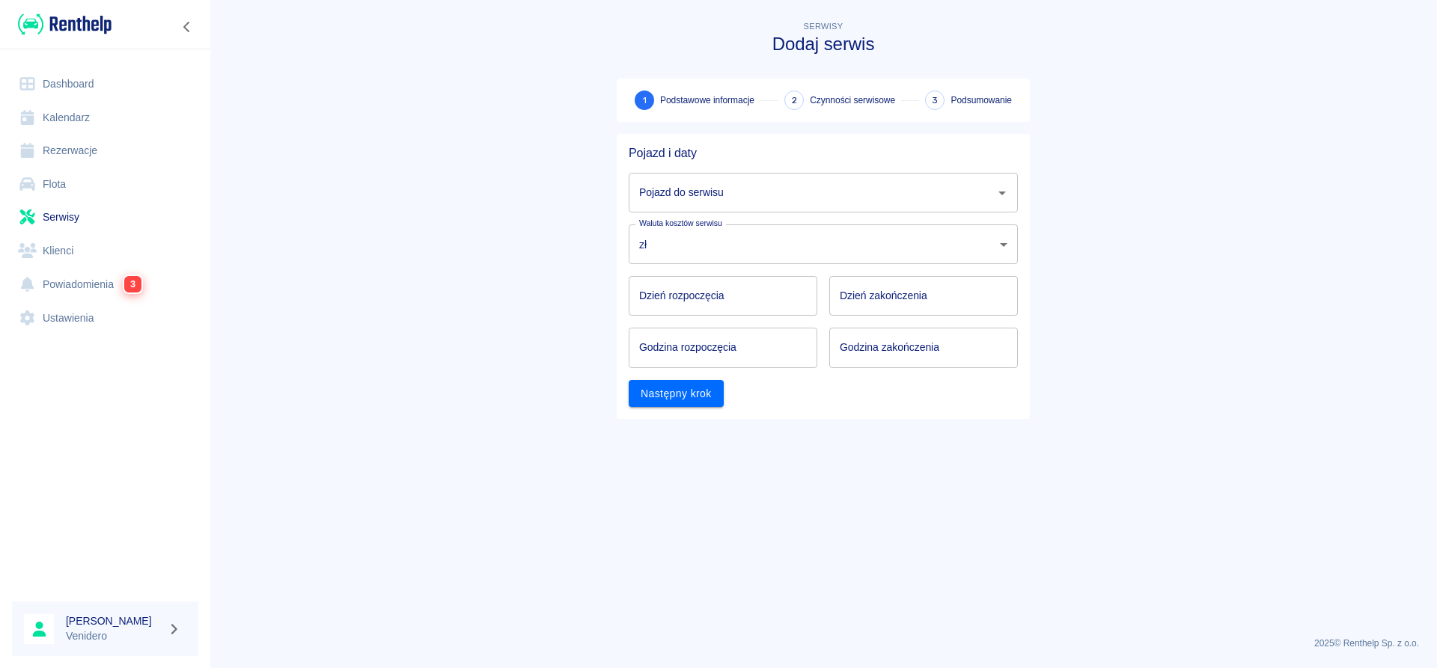
click at [694, 192] on input "Pojazd do serwisu" at bounding box center [811, 193] width 353 height 26
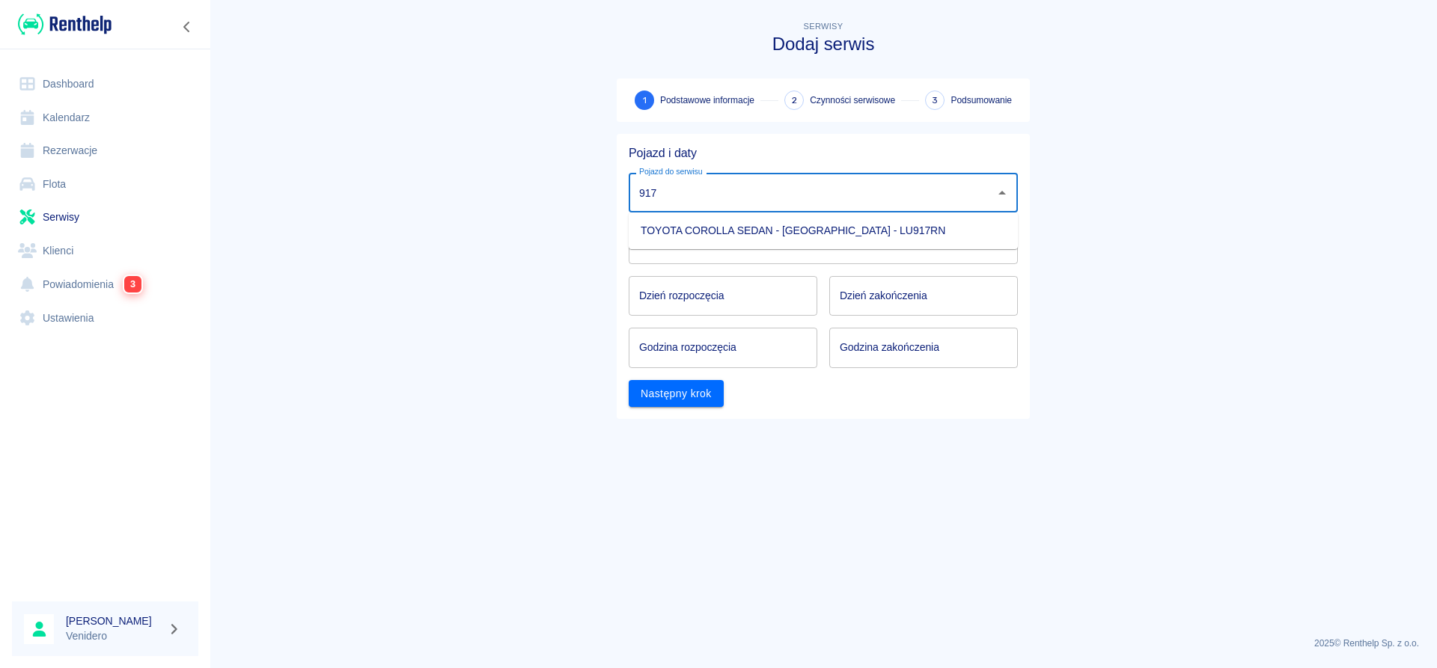
click at [682, 233] on li "TOYOTA COROLLA SEDAN - [GEOGRAPHIC_DATA] - LU917RN" at bounding box center [823, 231] width 389 height 25
type input "TOYOTA COROLLA SEDAN - [GEOGRAPHIC_DATA] - LU917RN"
type input "DD.MM.YYYY"
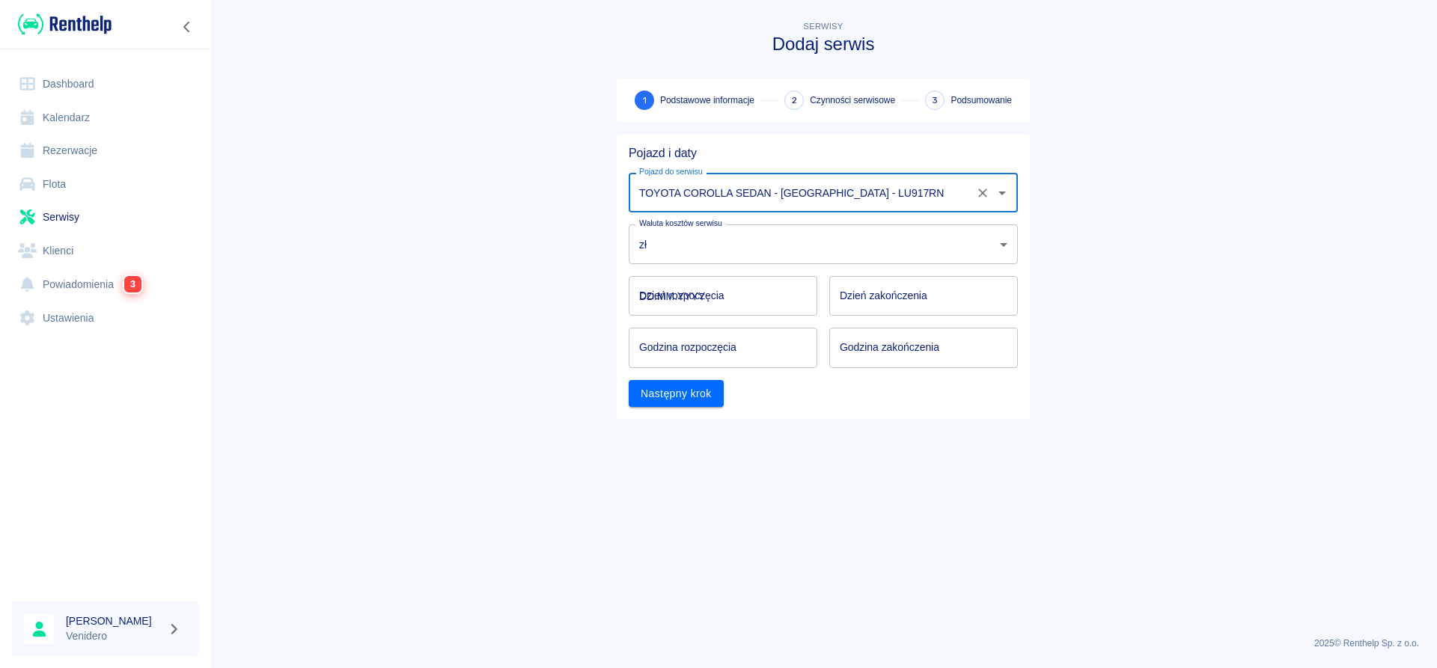
click at [673, 302] on input "DD.MM.YYYY" at bounding box center [723, 296] width 189 height 40
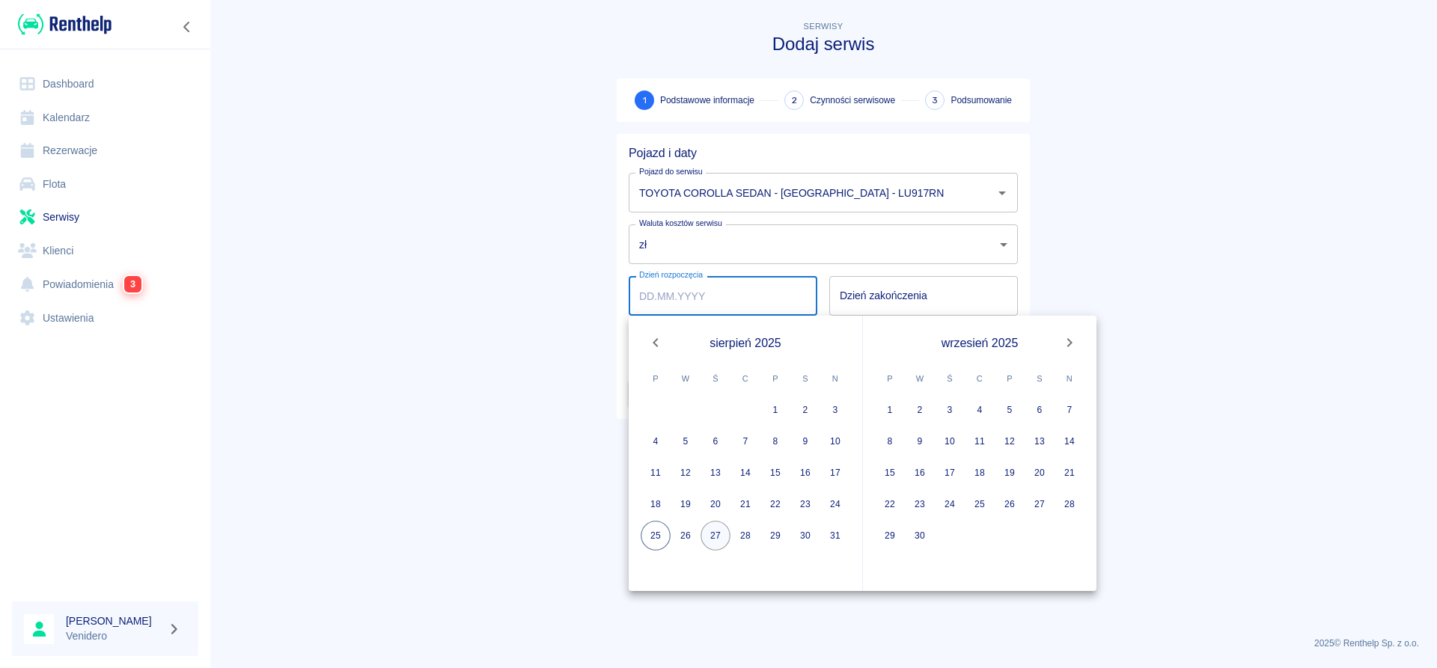
click at [720, 536] on button "27" at bounding box center [715, 536] width 30 height 30
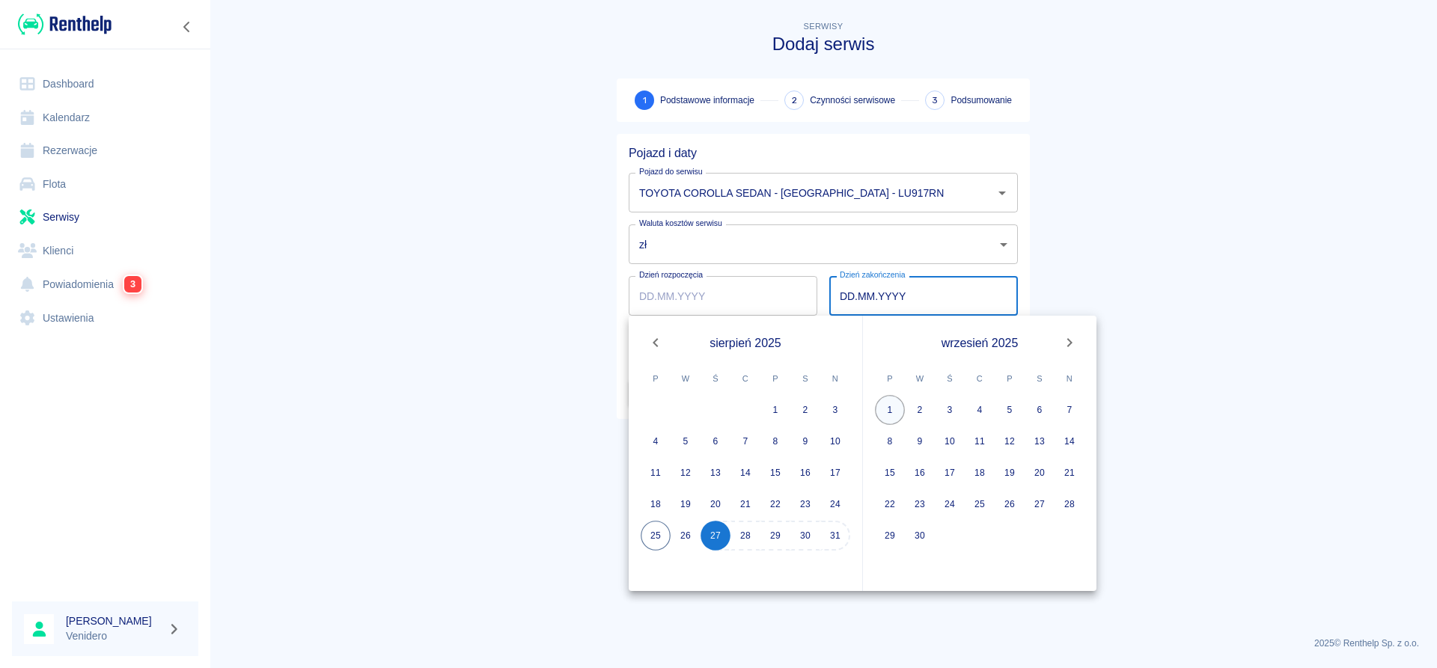
type input "[DATE]"
type input "DD.MM.YYYY"
click at [718, 537] on button "27" at bounding box center [715, 536] width 30 height 30
type input "[DATE]"
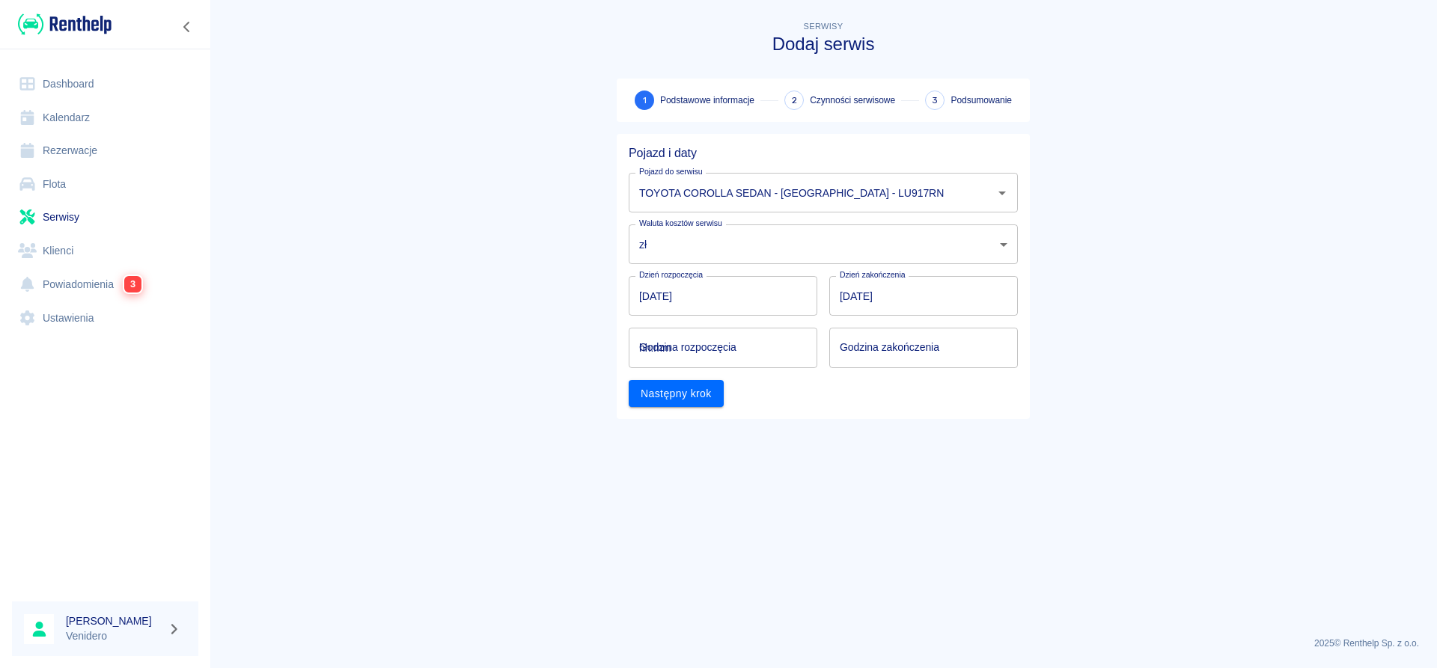
click at [679, 352] on input "hh:mm" at bounding box center [718, 348] width 178 height 40
type input "14:00"
drag, startPoint x: 865, startPoint y: 343, endPoint x: 879, endPoint y: 355, distance: 19.1
click at [876, 349] on input "hh:mm" at bounding box center [918, 348] width 178 height 40
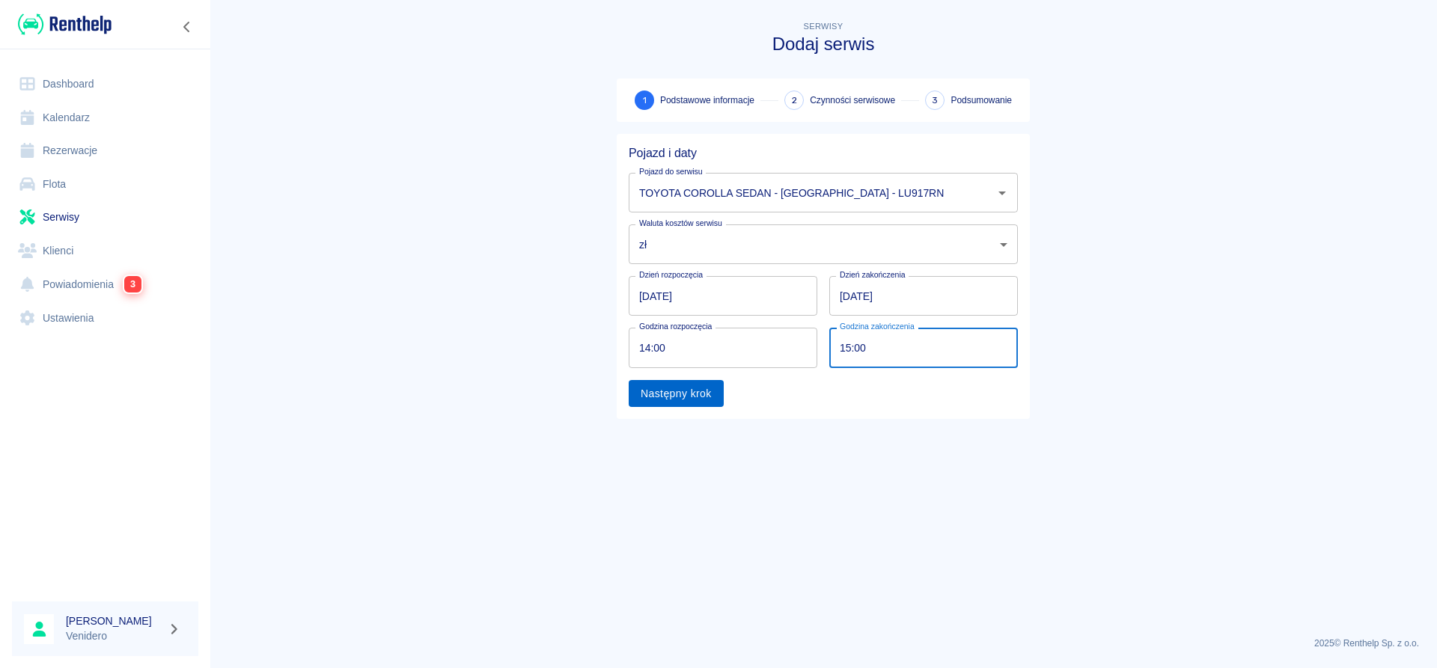
type input "15:00"
click at [707, 397] on button "Następny krok" at bounding box center [676, 394] width 95 height 28
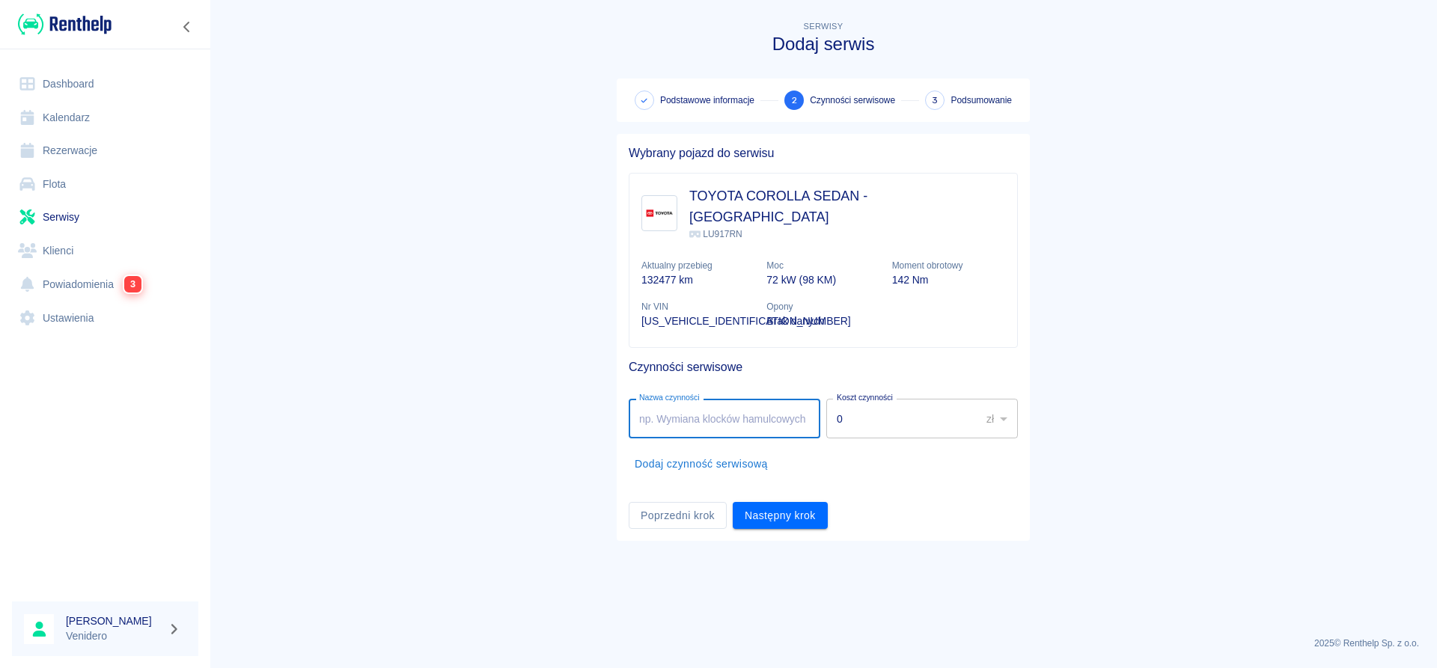
click at [700, 404] on input "Nazwa czynności" at bounding box center [725, 419] width 192 height 40
type input "Serwis gazowy. Fugazi."
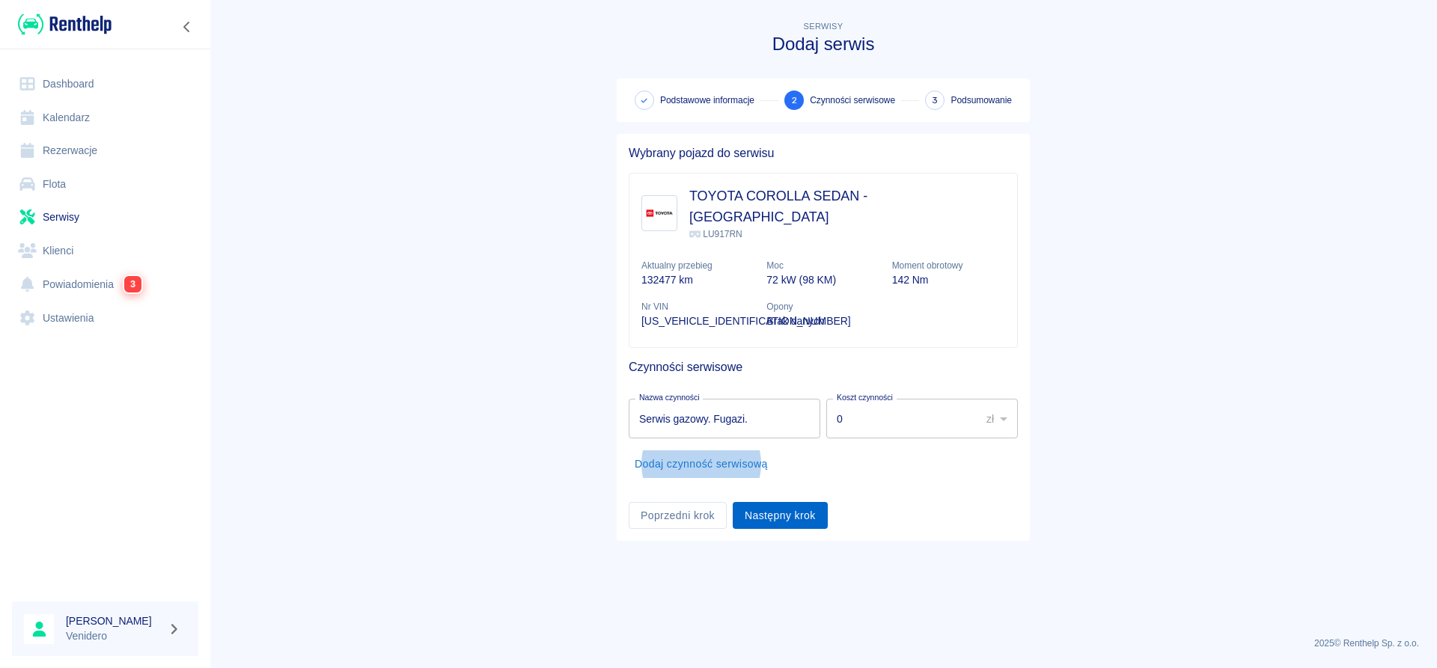
click at [753, 502] on button "Następny krok" at bounding box center [780, 516] width 95 height 28
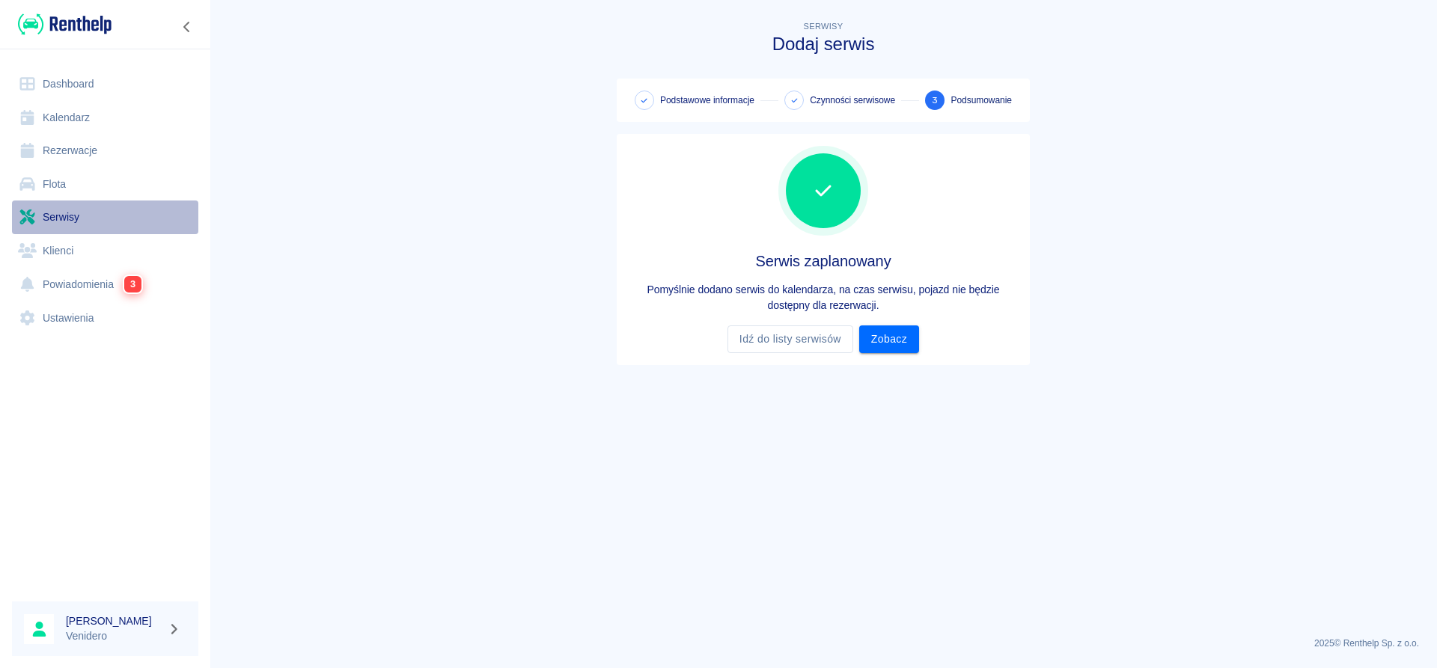
click at [62, 213] on link "Serwisy" at bounding box center [105, 218] width 186 height 34
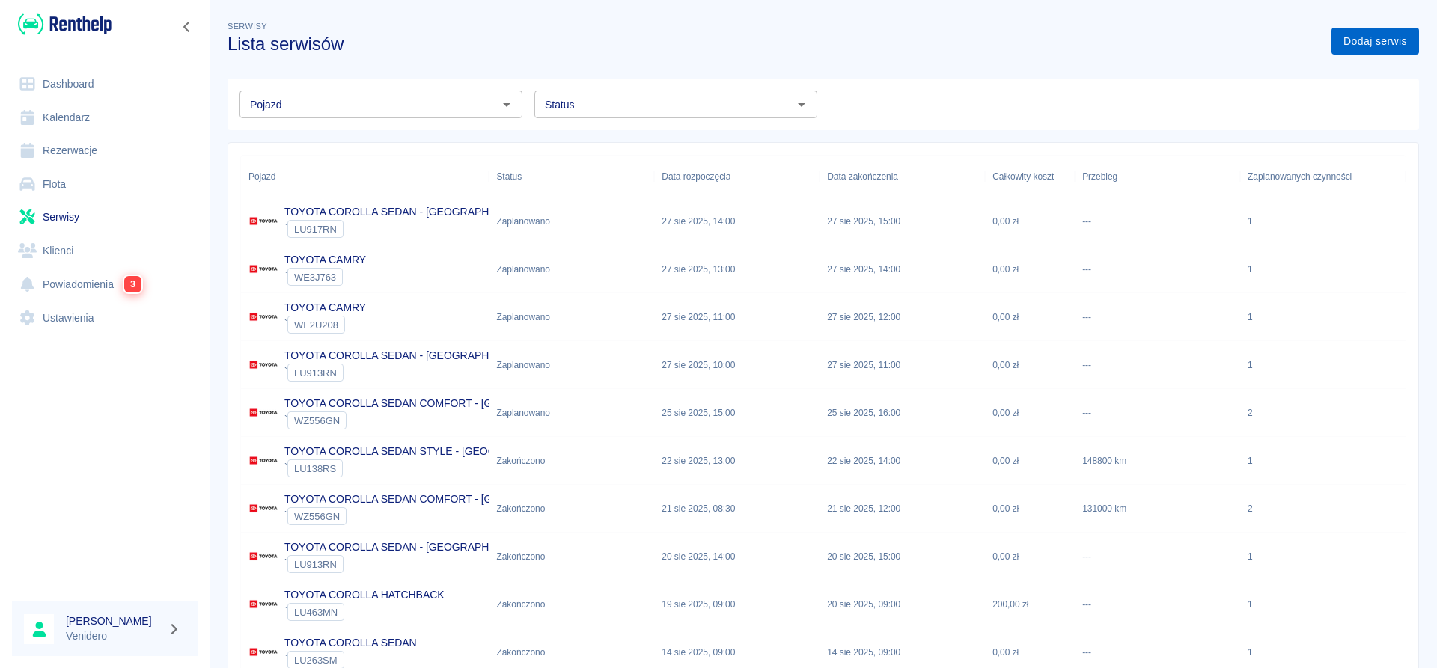
click at [1340, 40] on link "Dodaj serwis" at bounding box center [1375, 42] width 88 height 28
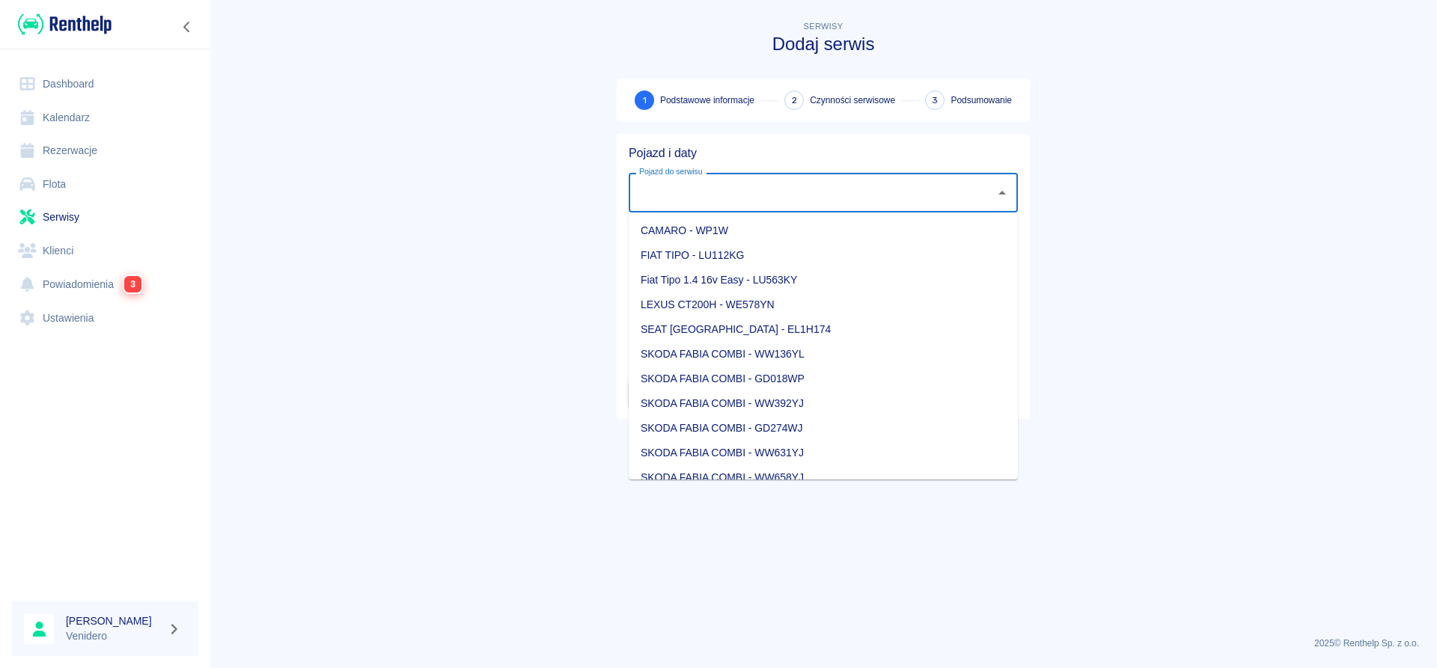
click at [691, 192] on input "Pojazd do serwisu" at bounding box center [811, 193] width 353 height 26
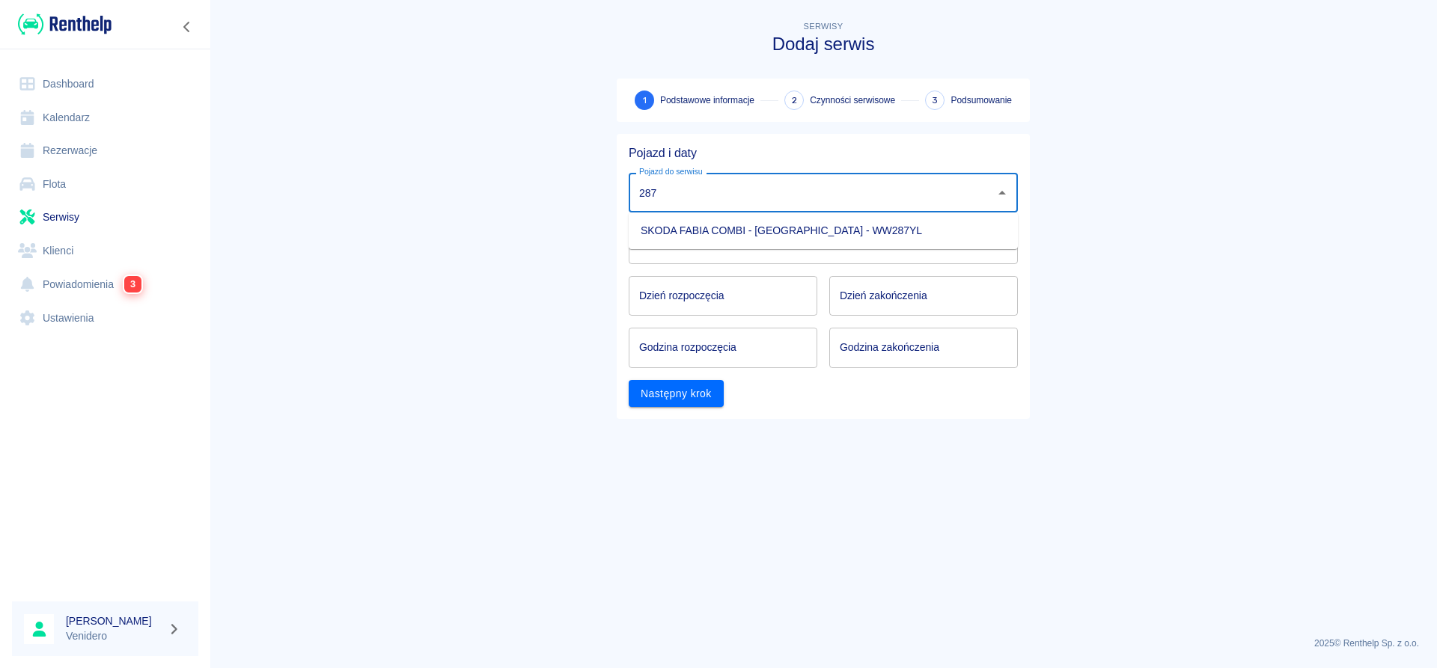
click at [679, 235] on li "SKODA FABIA COMBI - [GEOGRAPHIC_DATA] - WW287YL" at bounding box center [823, 231] width 389 height 25
type input "SKODA FABIA COMBI - [GEOGRAPHIC_DATA] - WW287YL"
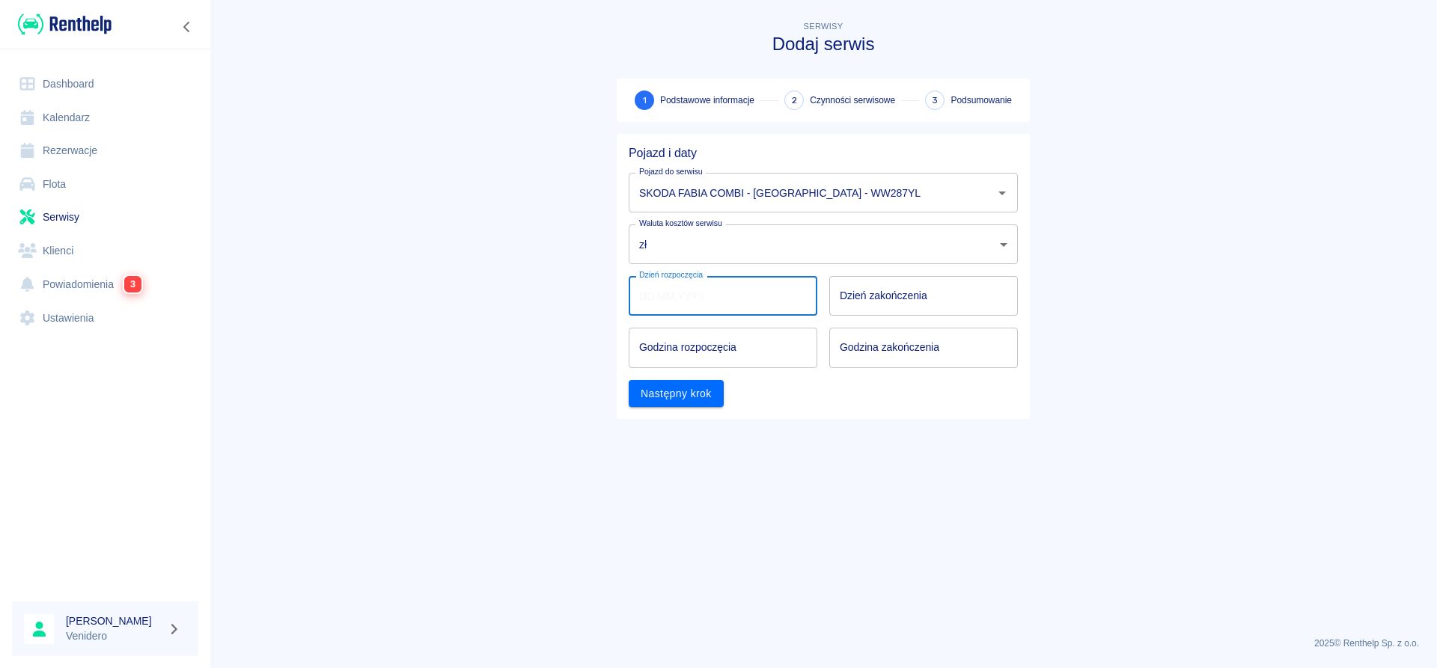
type input "DD.MM.YYYY"
drag, startPoint x: 673, startPoint y: 311, endPoint x: 734, endPoint y: 314, distance: 61.4
click at [673, 311] on input "DD.MM.YYYY" at bounding box center [723, 296] width 189 height 40
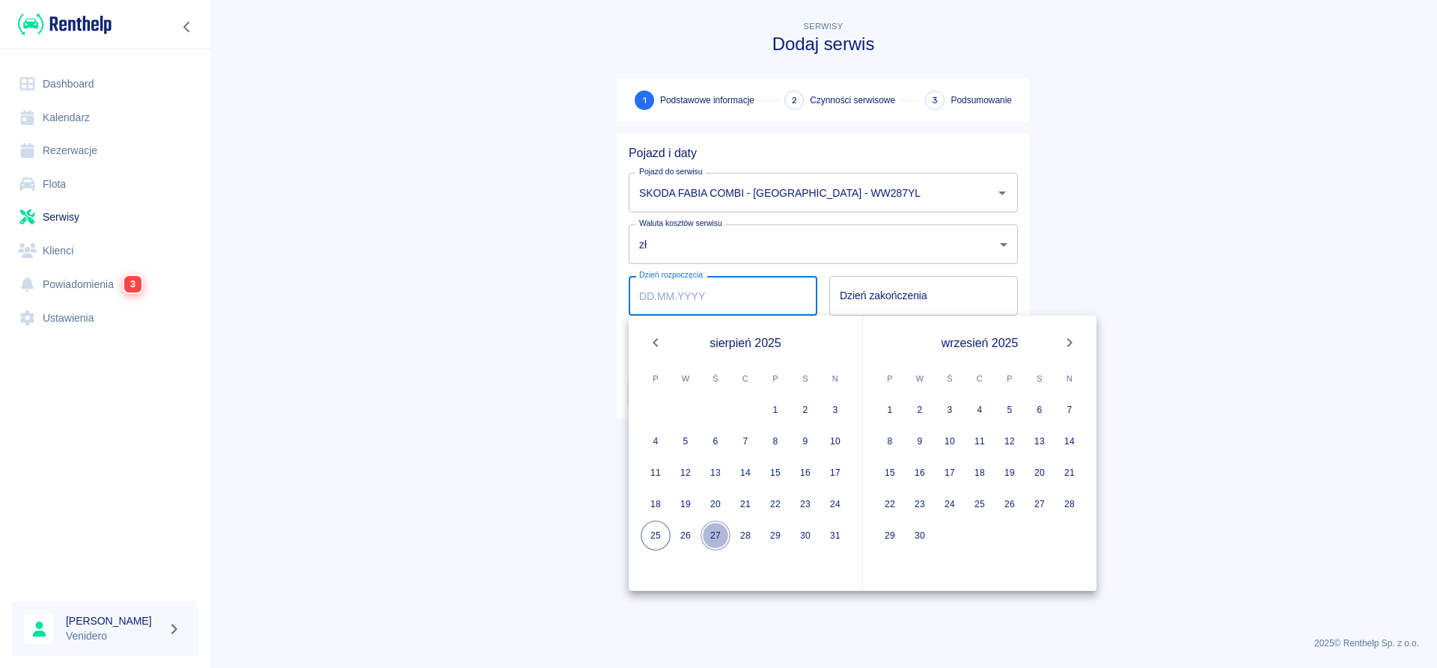
click at [705, 534] on button "27" at bounding box center [715, 536] width 30 height 30
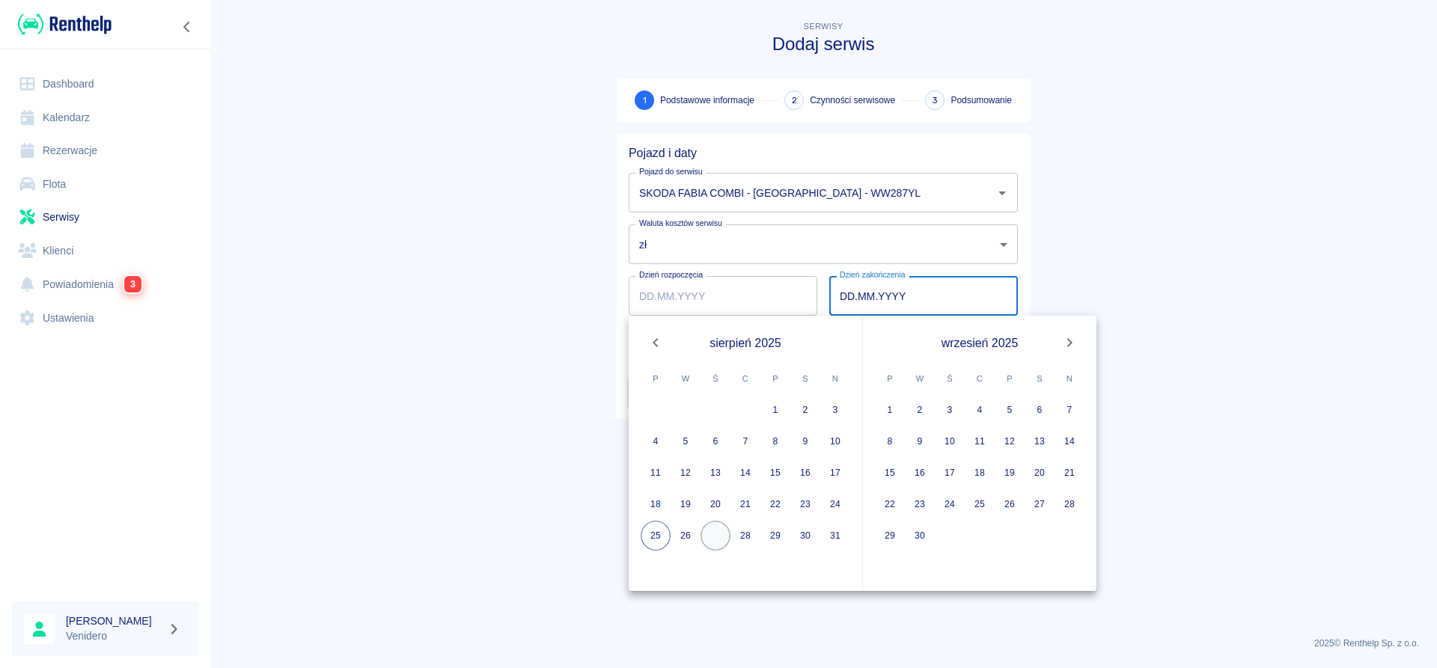
type input "[DATE]"
type input "DD.MM.YYYY"
click at [714, 534] on button "27" at bounding box center [715, 536] width 30 height 30
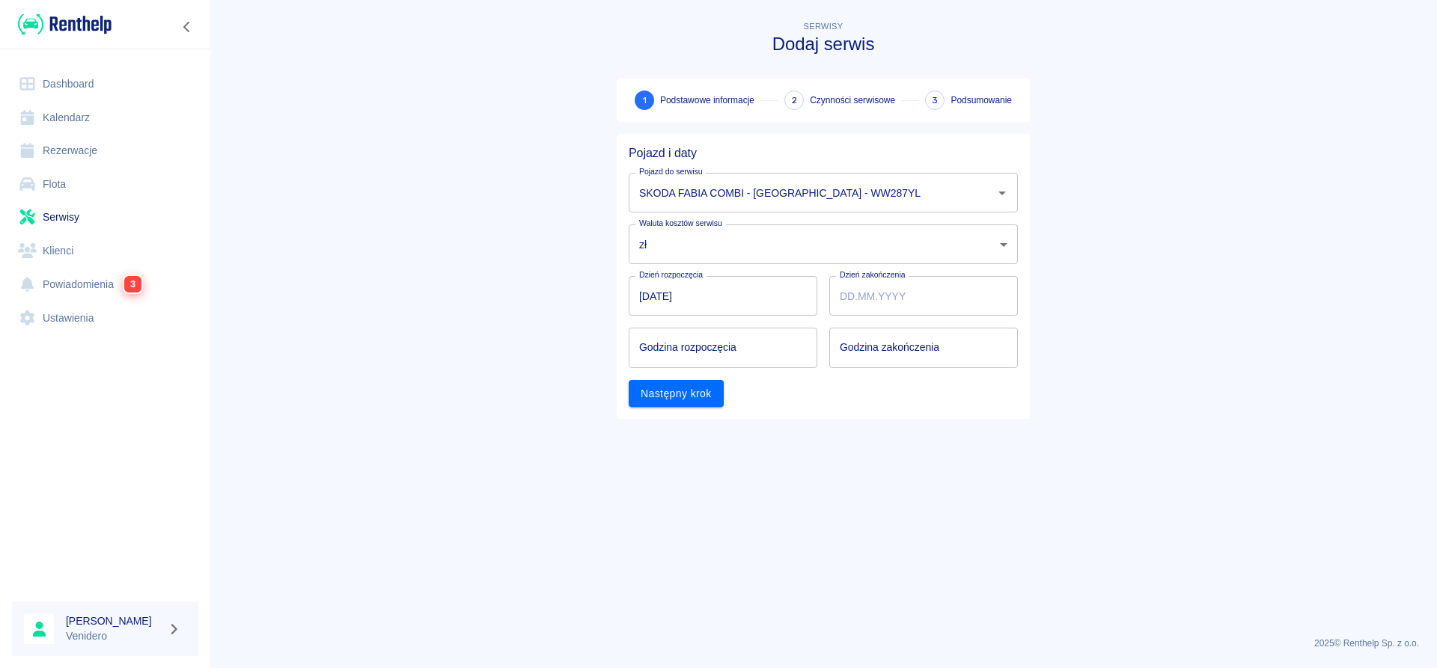
type input "[DATE]"
click at [681, 337] on input "hh:mm" at bounding box center [718, 348] width 178 height 40
type input "14:00"
type input "15:00"
click at [696, 400] on button "Następny krok" at bounding box center [676, 394] width 95 height 28
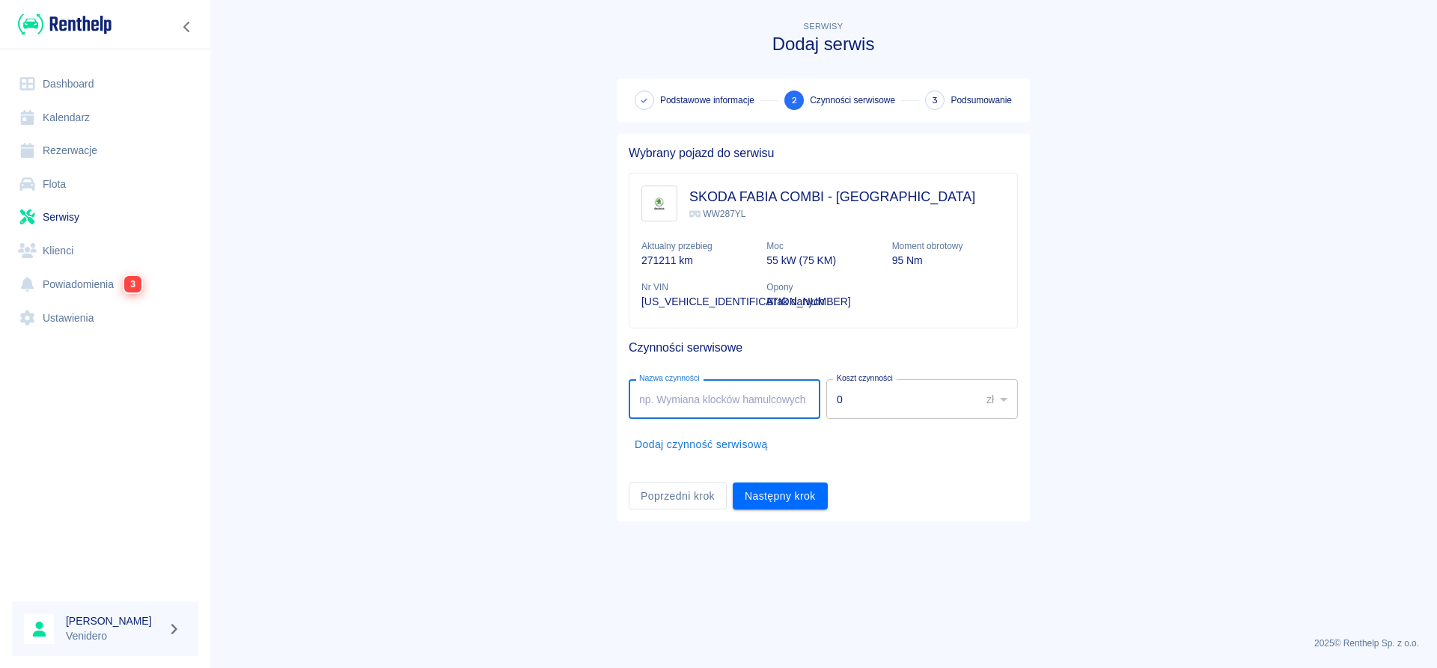
click at [688, 402] on input "Nazwa czynności" at bounding box center [725, 399] width 192 height 40
type input "Serwis gazowy. Fugazi."
click at [769, 495] on button "Następny krok" at bounding box center [780, 497] width 95 height 28
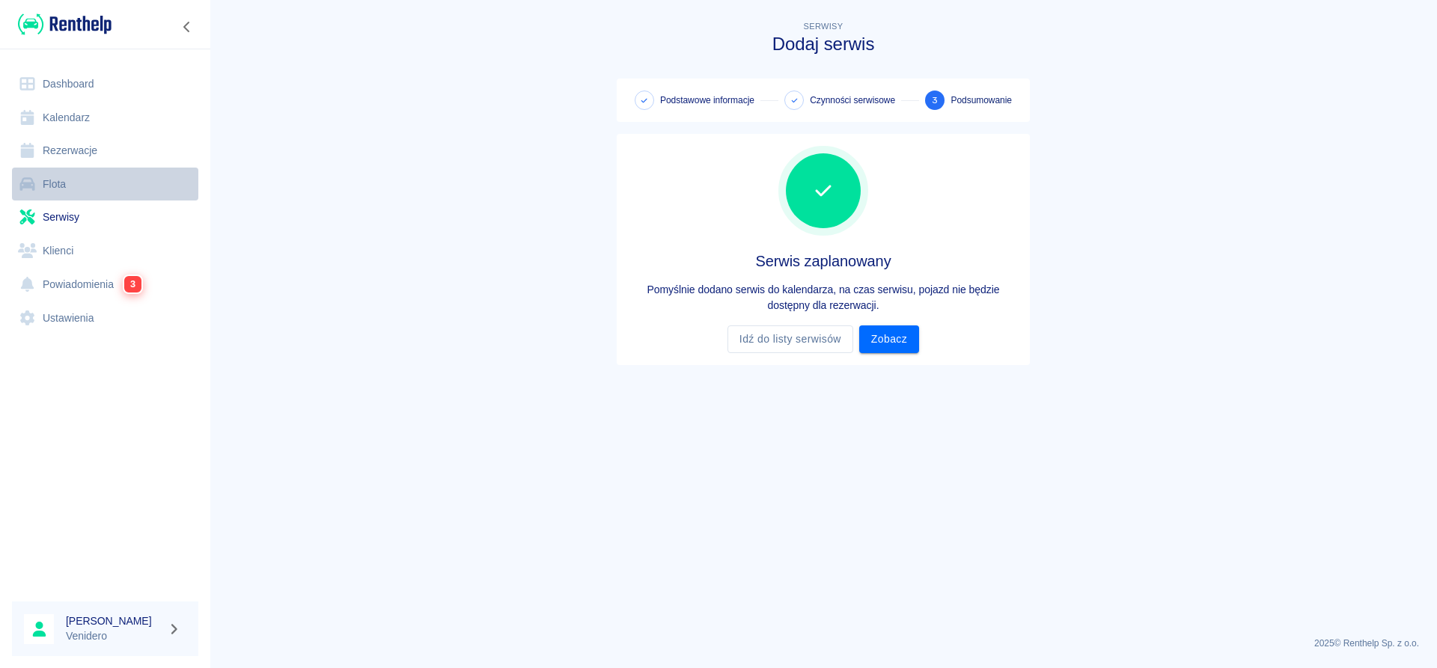
click at [58, 186] on link "Flota" at bounding box center [105, 185] width 186 height 34
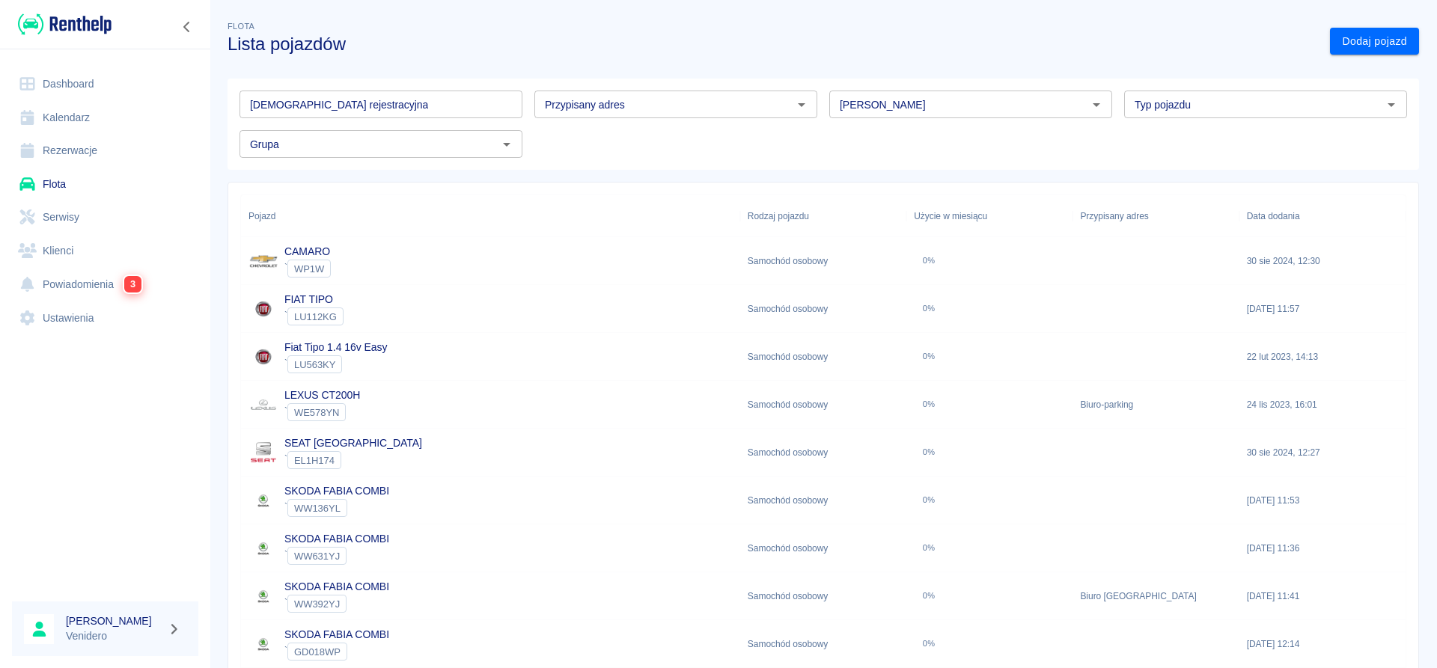
click at [406, 110] on input "[DEMOGRAPHIC_DATA] rejestracyjna" at bounding box center [380, 105] width 283 height 28
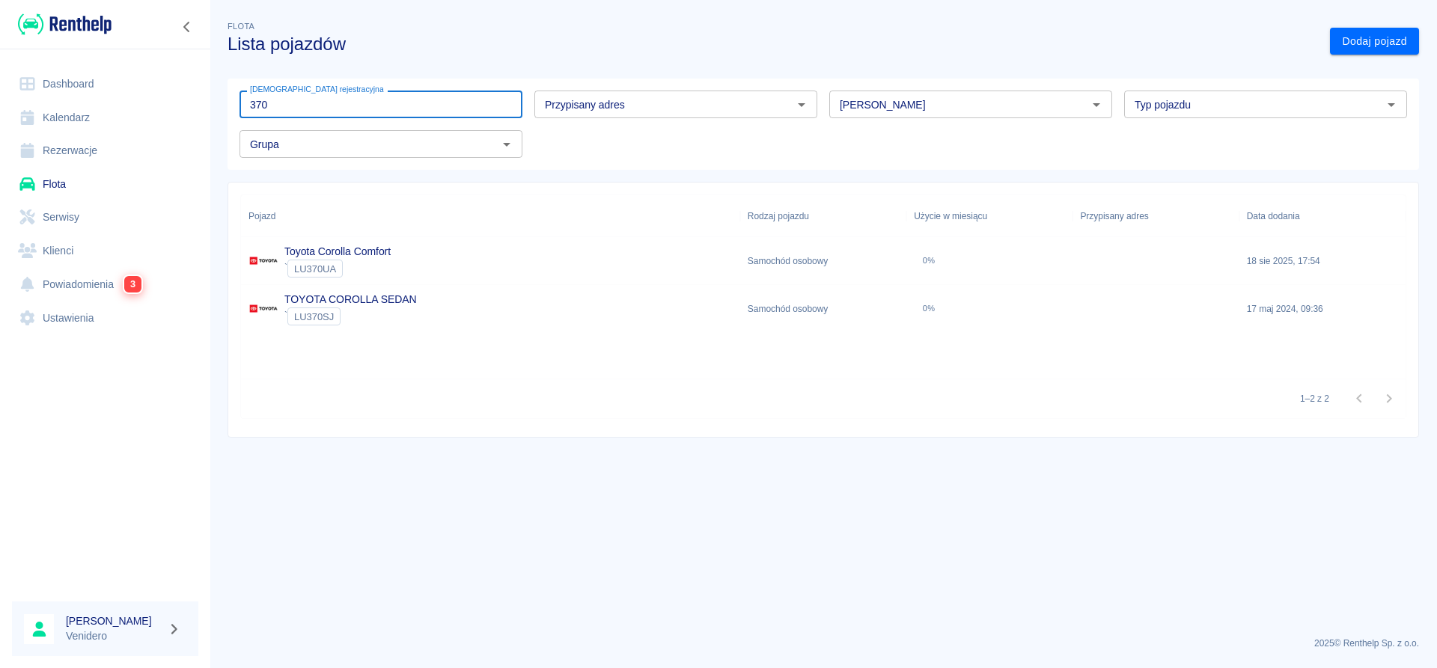
type input "370"
click at [356, 253] on link "Toyota Corolla Comfort" at bounding box center [337, 251] width 106 height 12
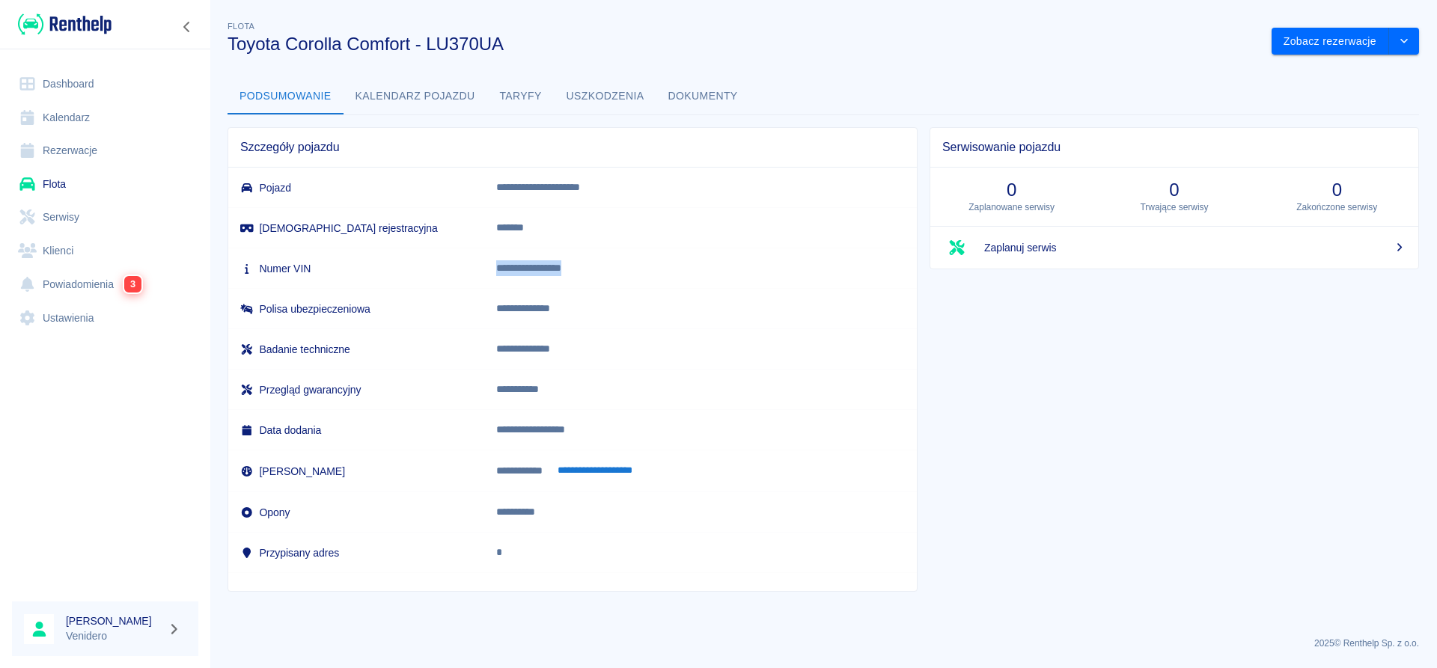
drag, startPoint x: 557, startPoint y: 269, endPoint x: 680, endPoint y: 264, distance: 122.8
click at [670, 266] on p "**********" at bounding box center [670, 268] width 349 height 16
copy p "**********"
